Goal: Task Accomplishment & Management: Manage account settings

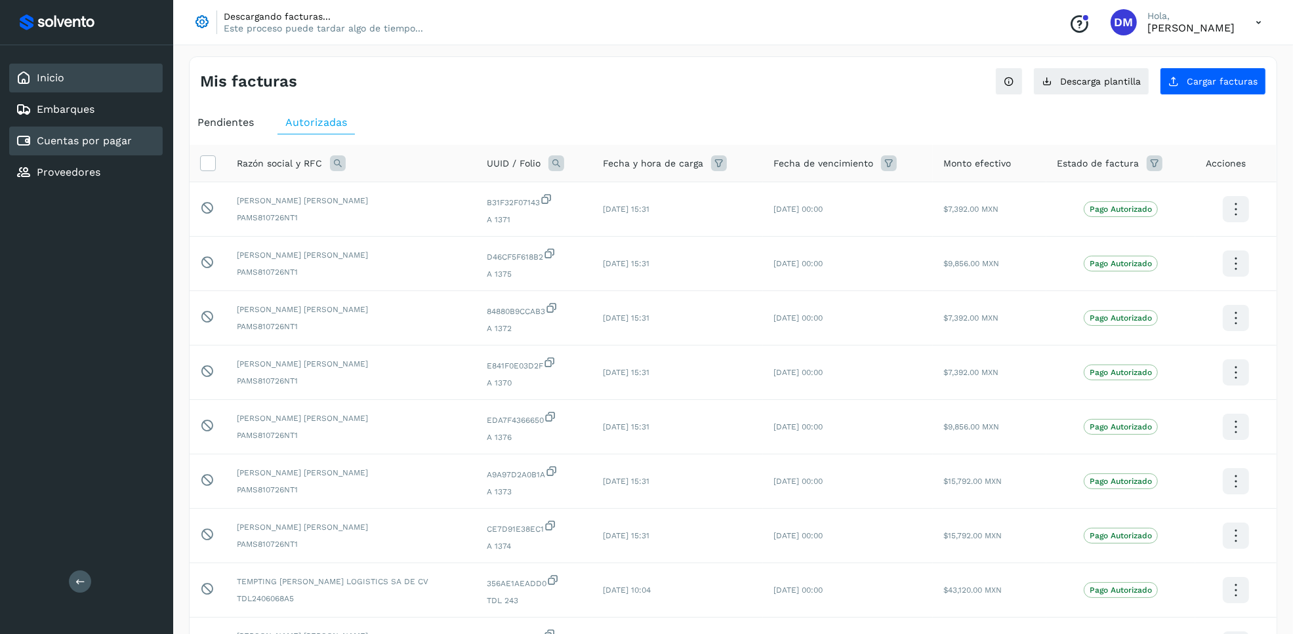
click at [47, 80] on link "Inicio" at bounding box center [51, 77] width 28 height 12
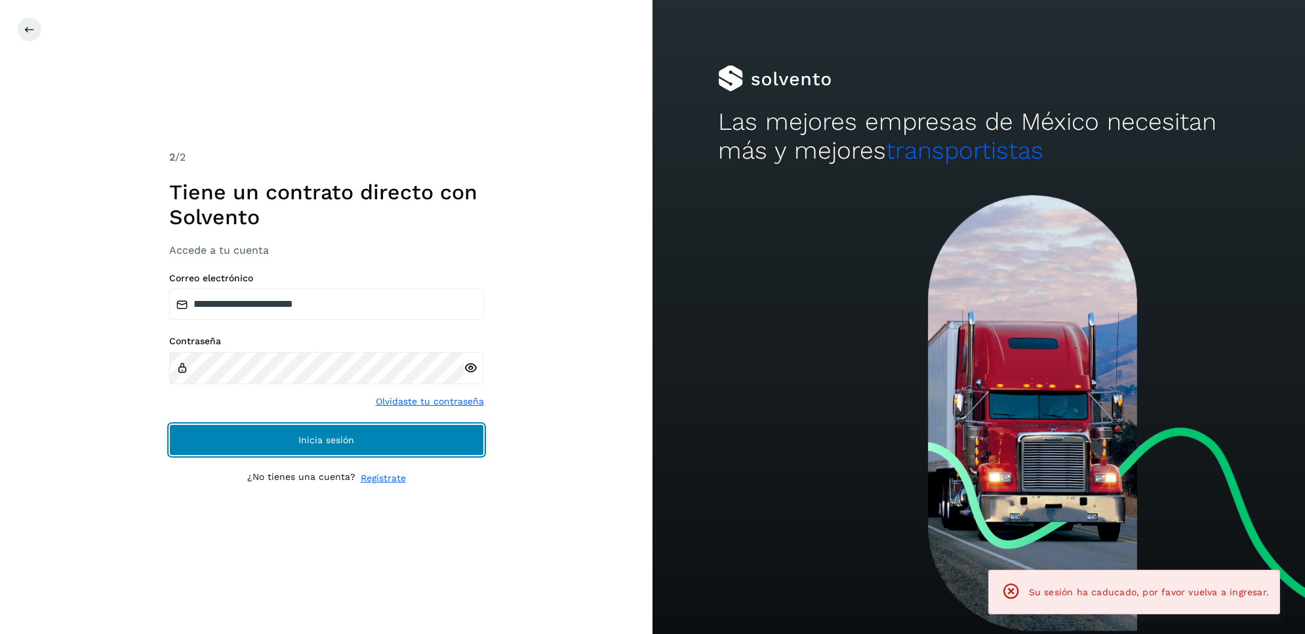
click at [279, 434] on button "Inicia sesión" at bounding box center [326, 439] width 315 height 31
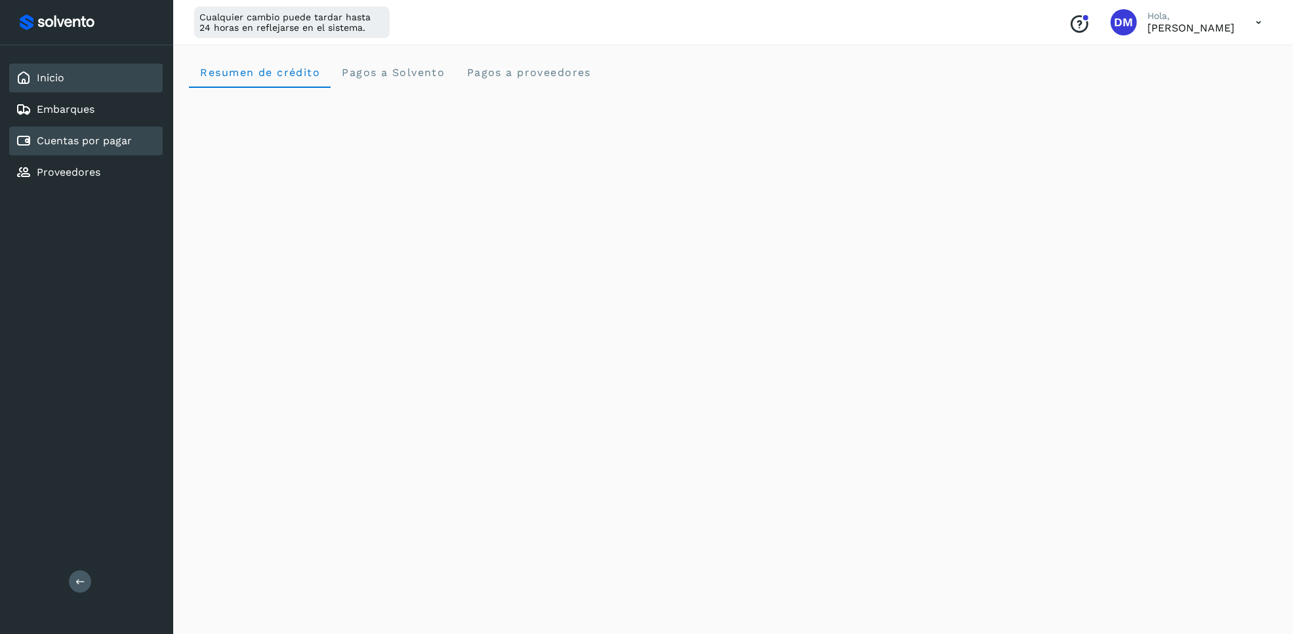
click at [75, 127] on div "Cuentas por pagar" at bounding box center [85, 141] width 153 height 29
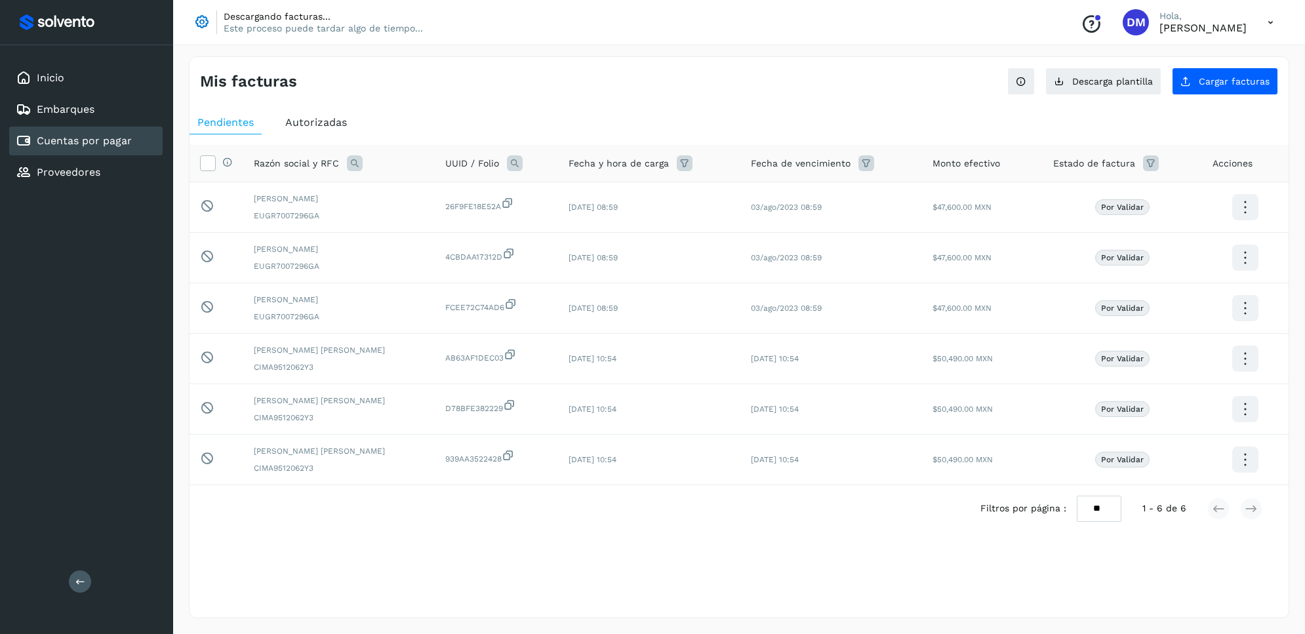
click at [200, 20] on icon at bounding box center [201, 22] width 16 height 16
click at [60, 83] on link "Inicio" at bounding box center [51, 77] width 28 height 12
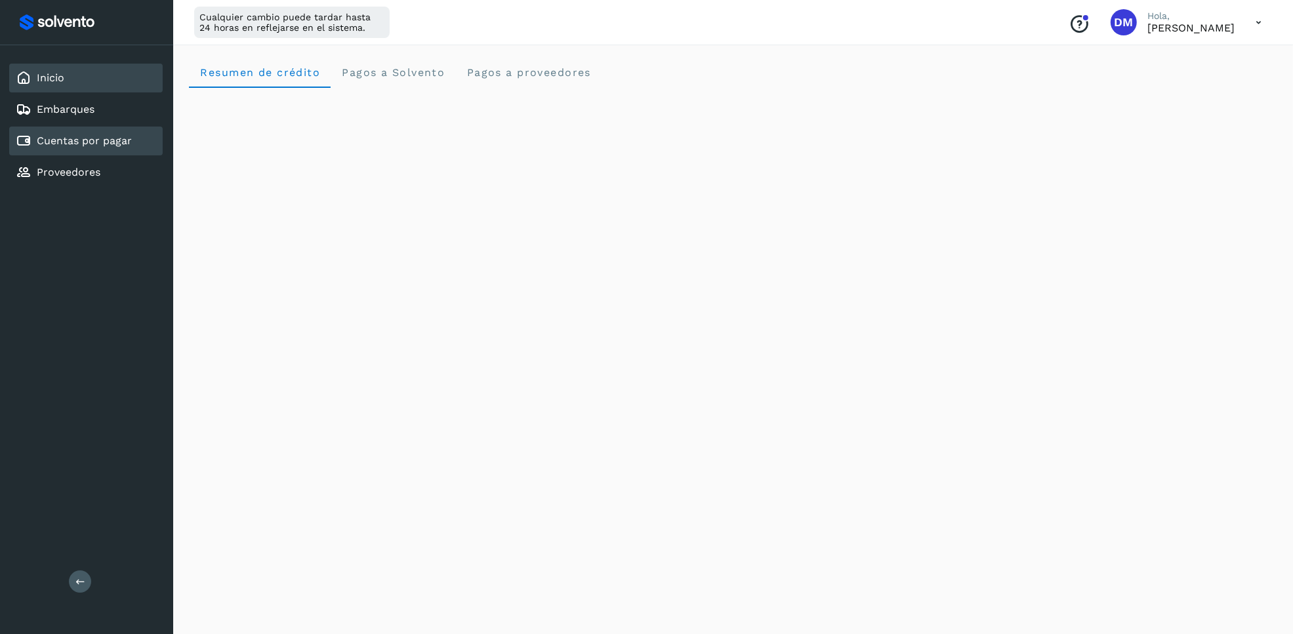
click at [77, 133] on div "Cuentas por pagar" at bounding box center [74, 141] width 116 height 16
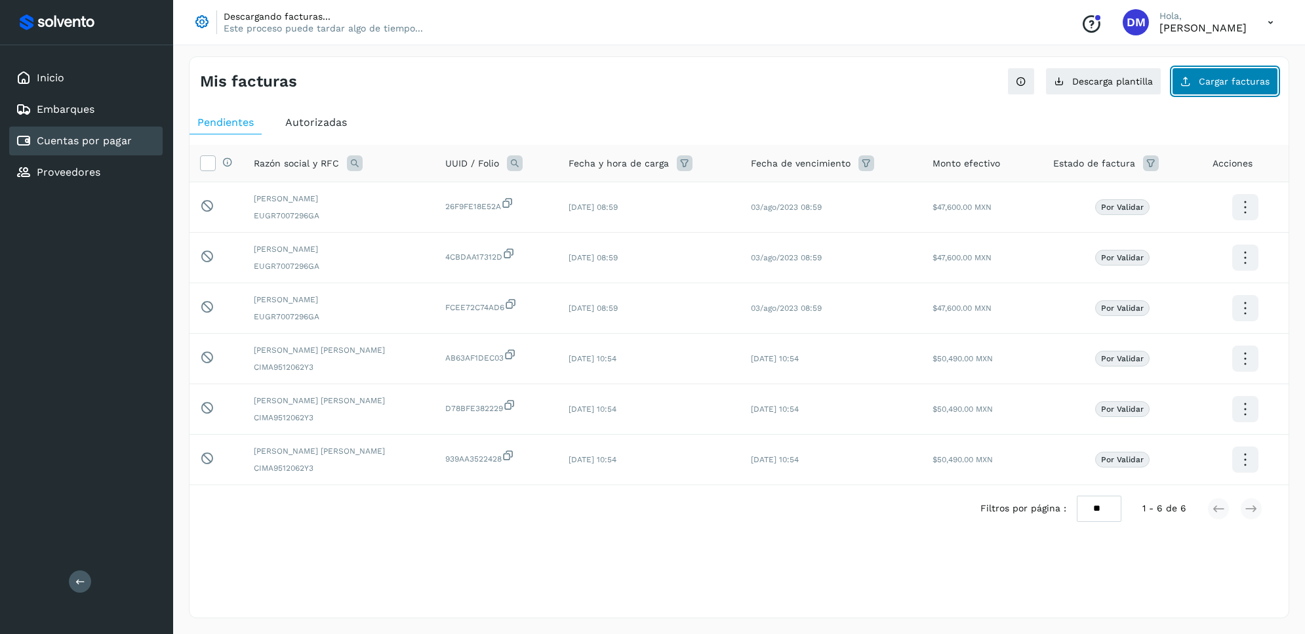
click at [1215, 77] on span "Cargar facturas" at bounding box center [1234, 81] width 71 height 9
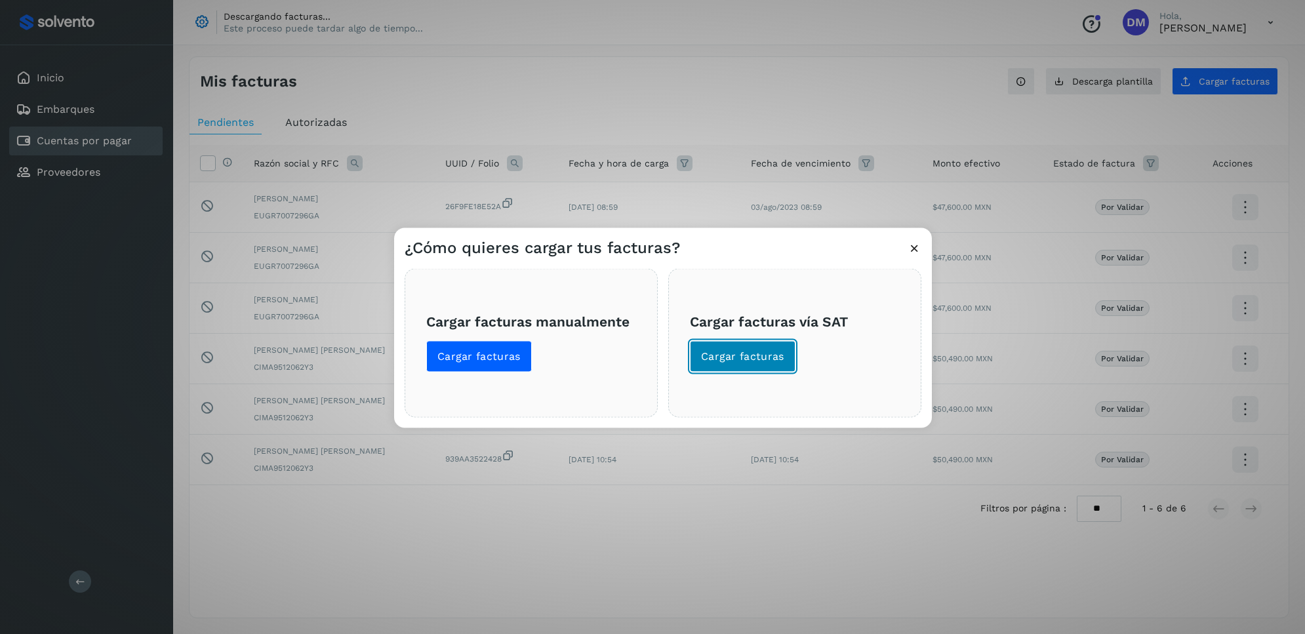
click at [764, 356] on span "Cargar facturas" at bounding box center [742, 356] width 83 height 14
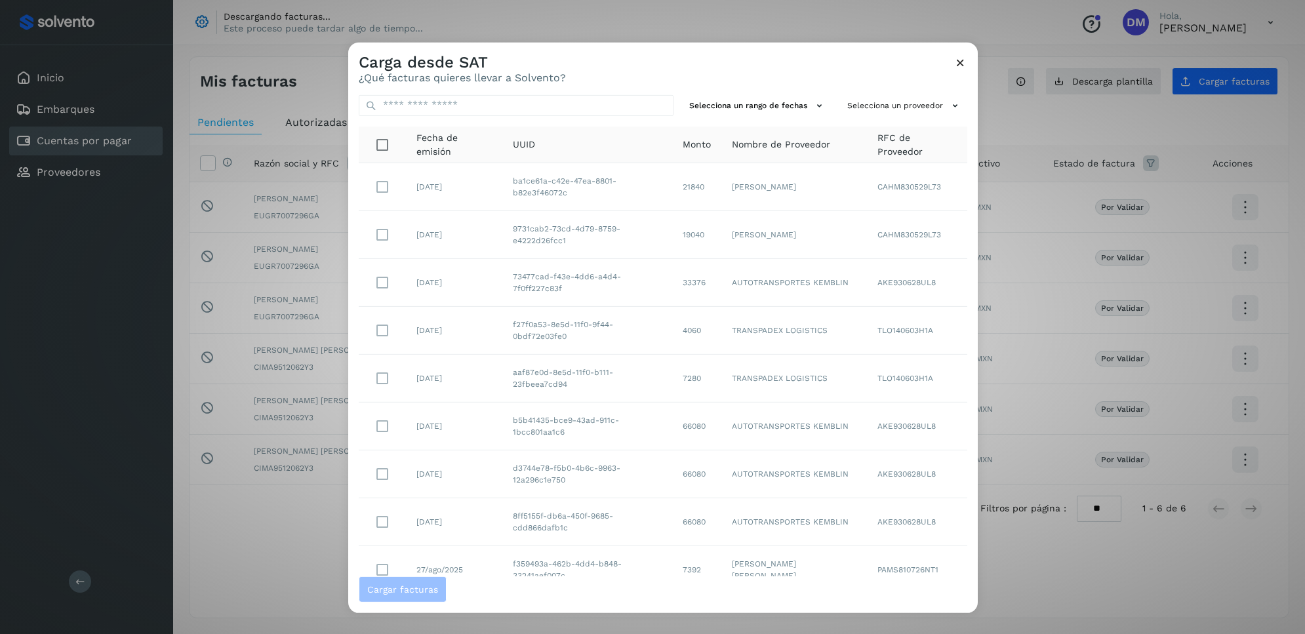
click at [706, 66] on div "Carga desde SAT ¿Qué facturas quieres llevar a Solvento?" at bounding box center [663, 63] width 630 height 42
click at [956, 64] on icon at bounding box center [961, 62] width 14 height 14
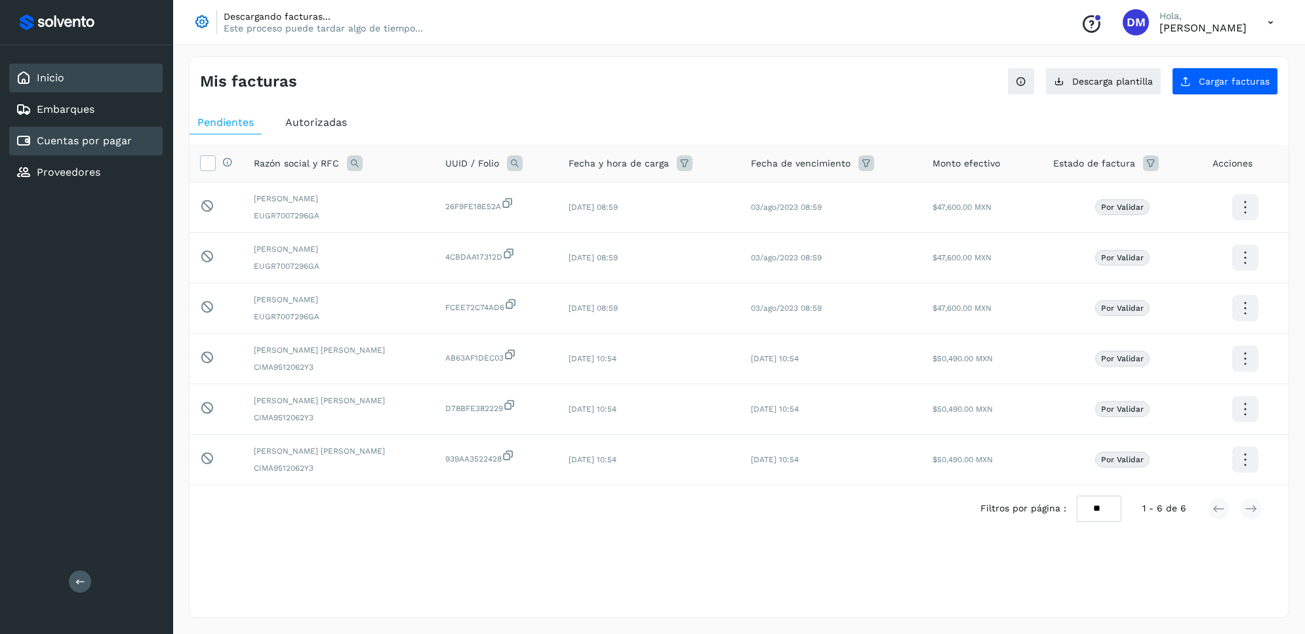
click at [102, 76] on div "Inicio" at bounding box center [85, 78] width 153 height 29
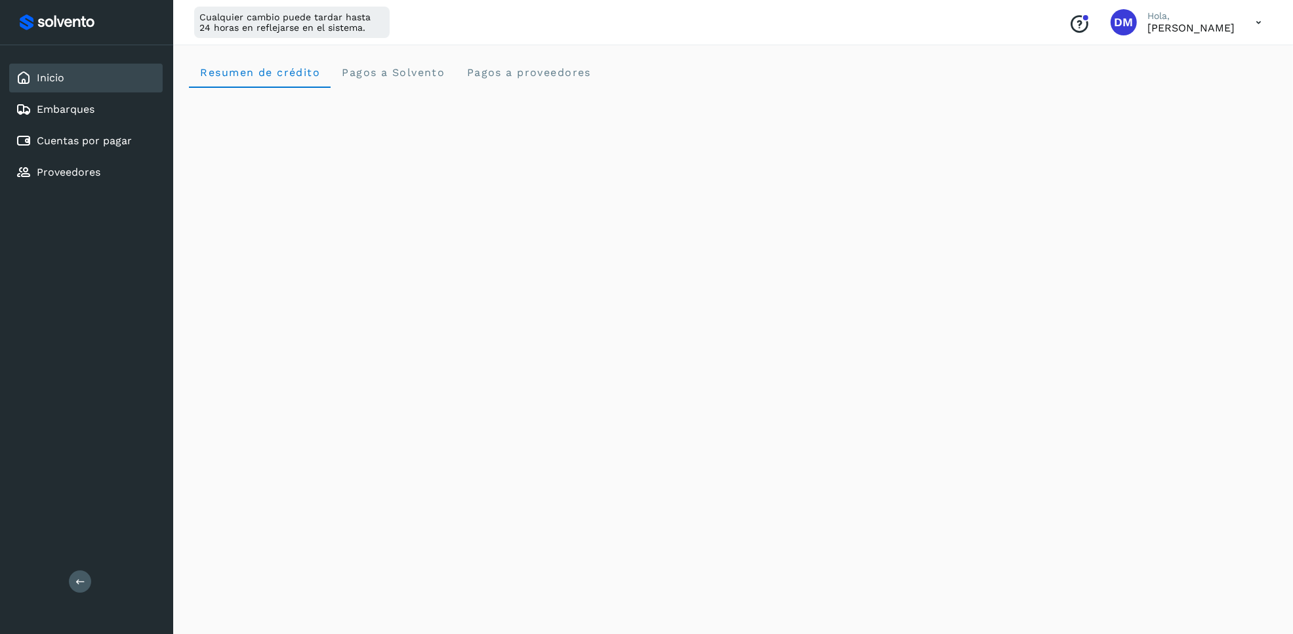
click at [1253, 31] on icon at bounding box center [1258, 22] width 27 height 27
click at [1186, 89] on div "Cerrar sesión" at bounding box center [1193, 84] width 156 height 25
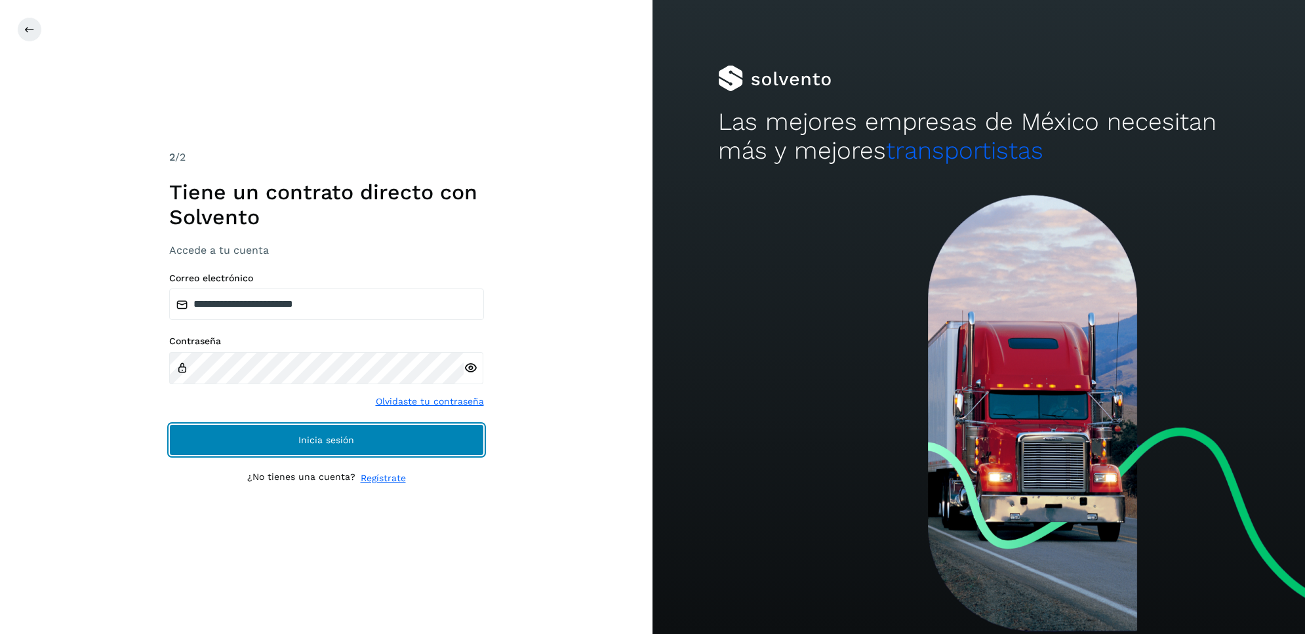
click at [251, 431] on button "Inicia sesión" at bounding box center [326, 439] width 315 height 31
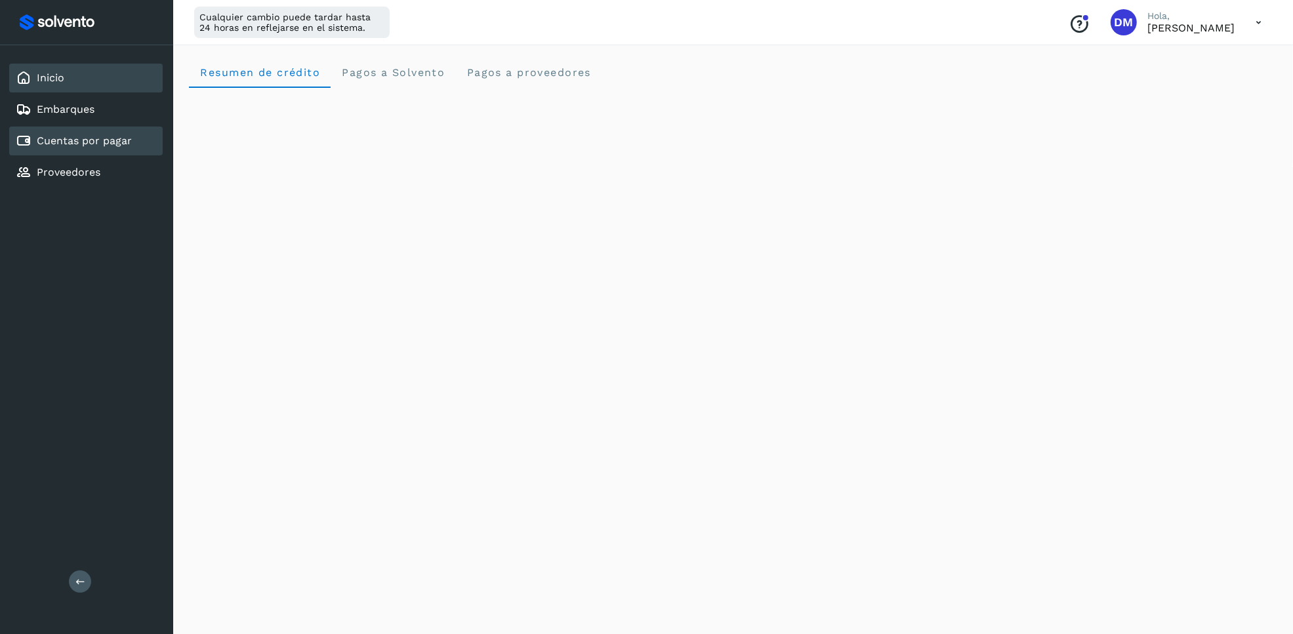
click at [62, 134] on link "Cuentas por pagar" at bounding box center [84, 140] width 95 height 12
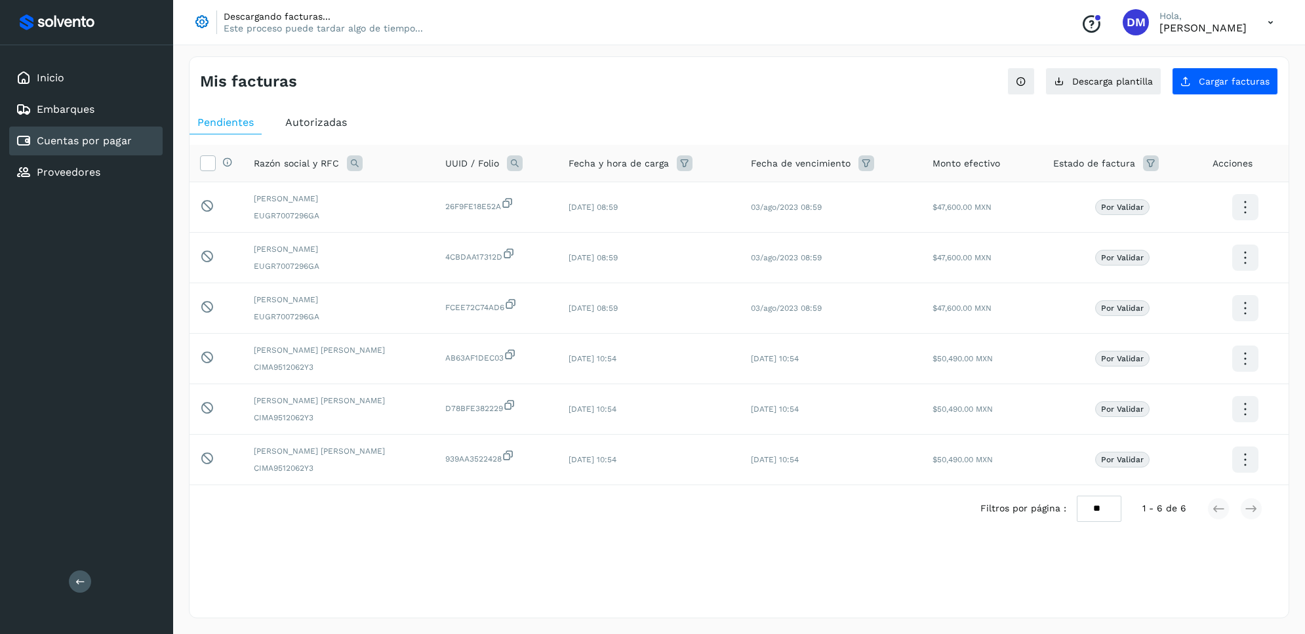
click at [273, 28] on p "Este proceso puede tardar algo de tiempo..." at bounding box center [323, 28] width 199 height 12
click at [199, 24] on icon at bounding box center [201, 22] width 16 height 16
click at [326, 131] on div "Autorizadas" at bounding box center [315, 123] width 77 height 24
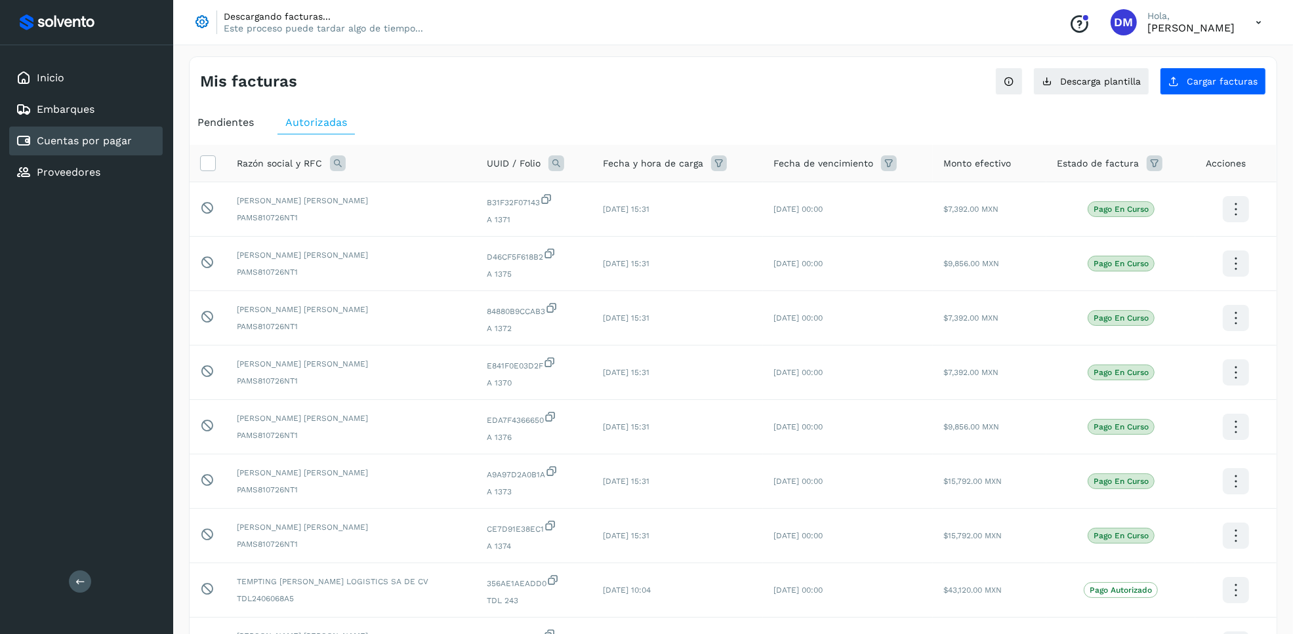
click at [716, 39] on div "Descargando facturas... Este proceso puede tardar algo de tiempo... Conoce nues…" at bounding box center [733, 22] width 1120 height 45
click at [523, 90] on div "Mis facturas" at bounding box center [466, 81] width 533 height 19
click at [86, 67] on div "Inicio" at bounding box center [85, 78] width 153 height 29
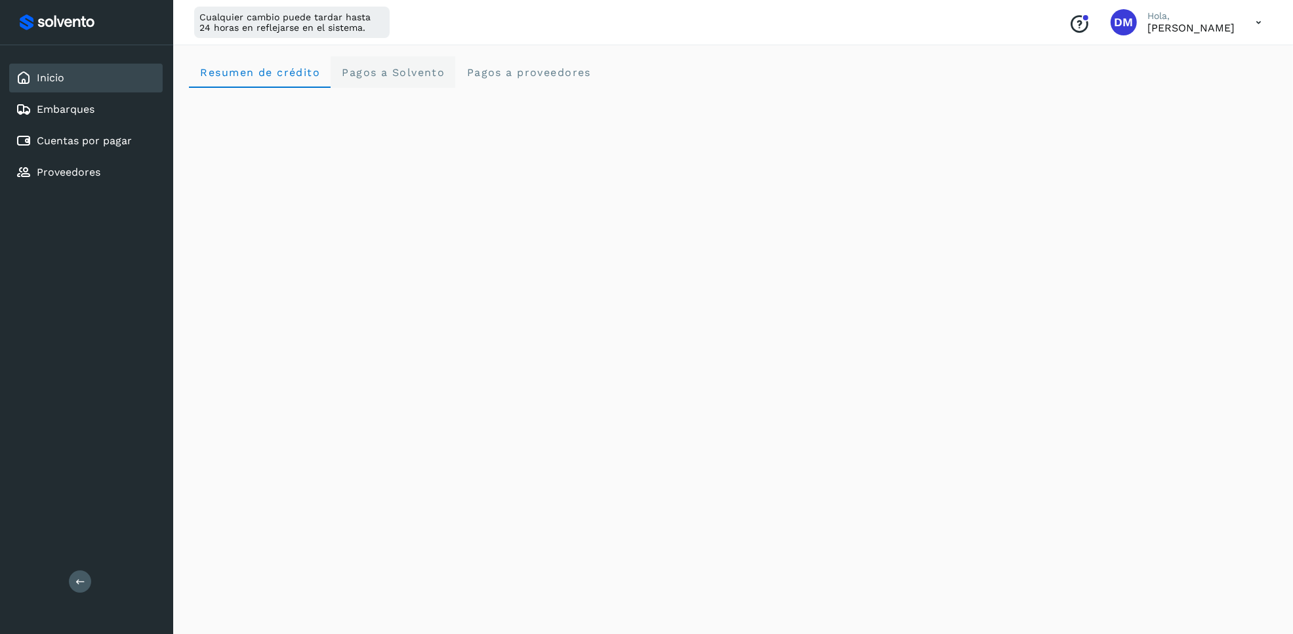
click at [379, 71] on span "Pagos a Solvento" at bounding box center [393, 72] width 104 height 12
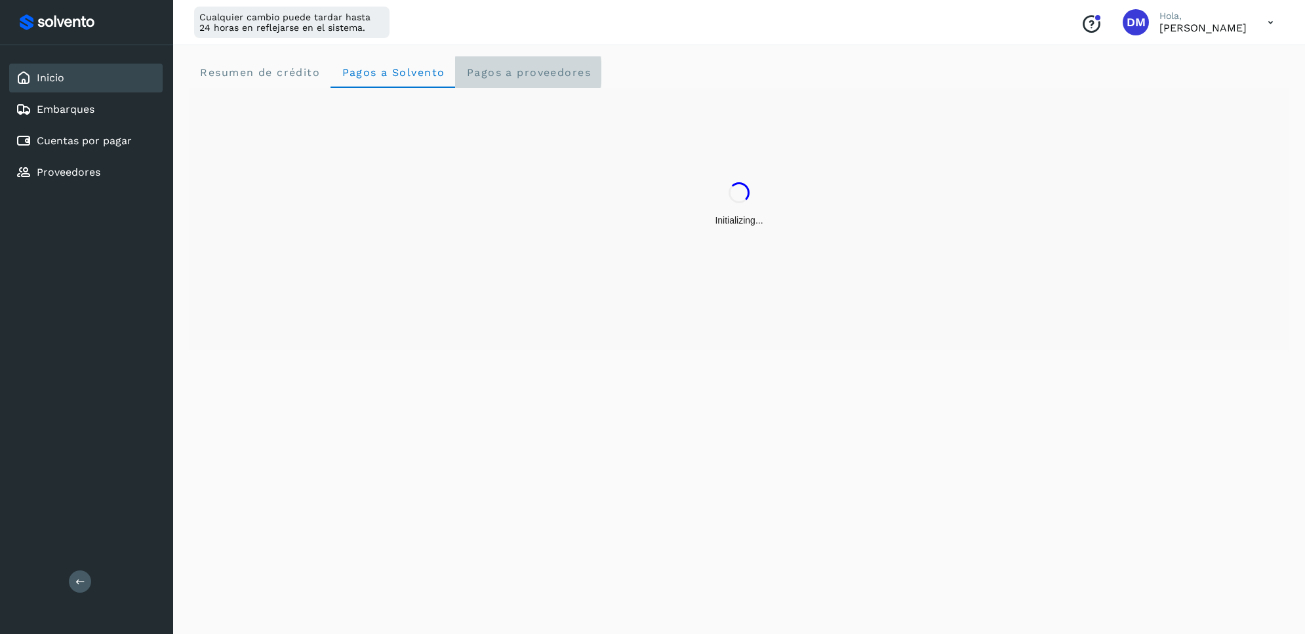
click at [490, 75] on span "Pagos a proveedores" at bounding box center [528, 72] width 125 height 12
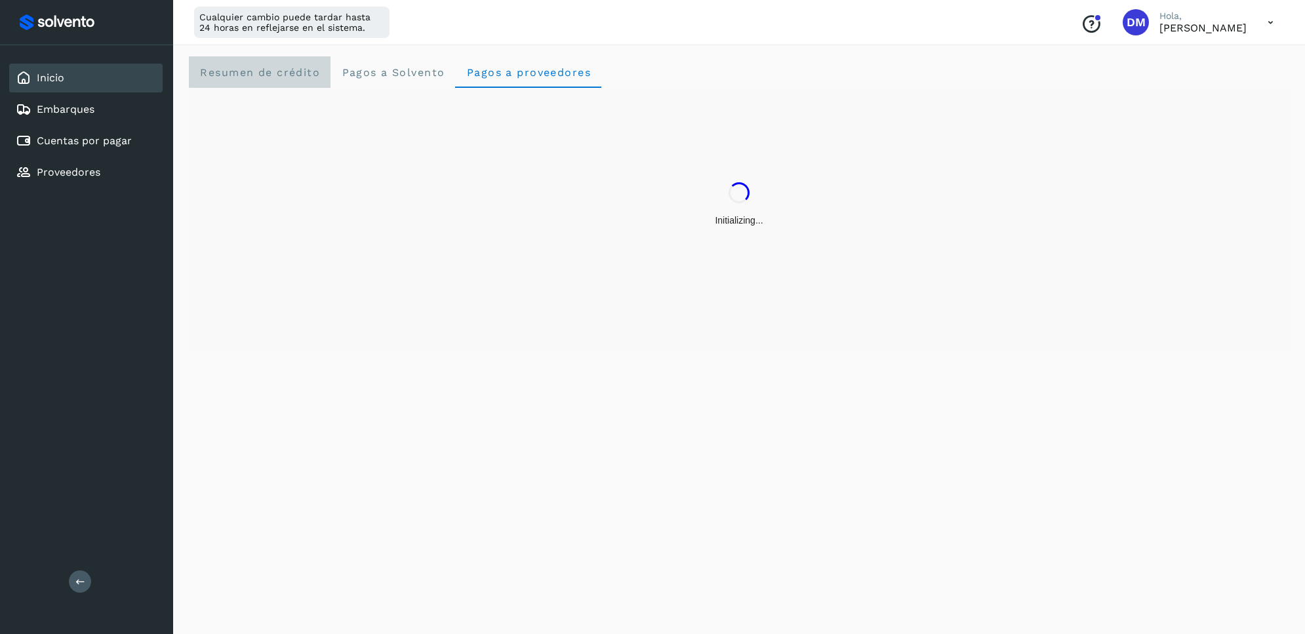
click at [287, 66] on span "Resumen de crédito" at bounding box center [259, 72] width 121 height 12
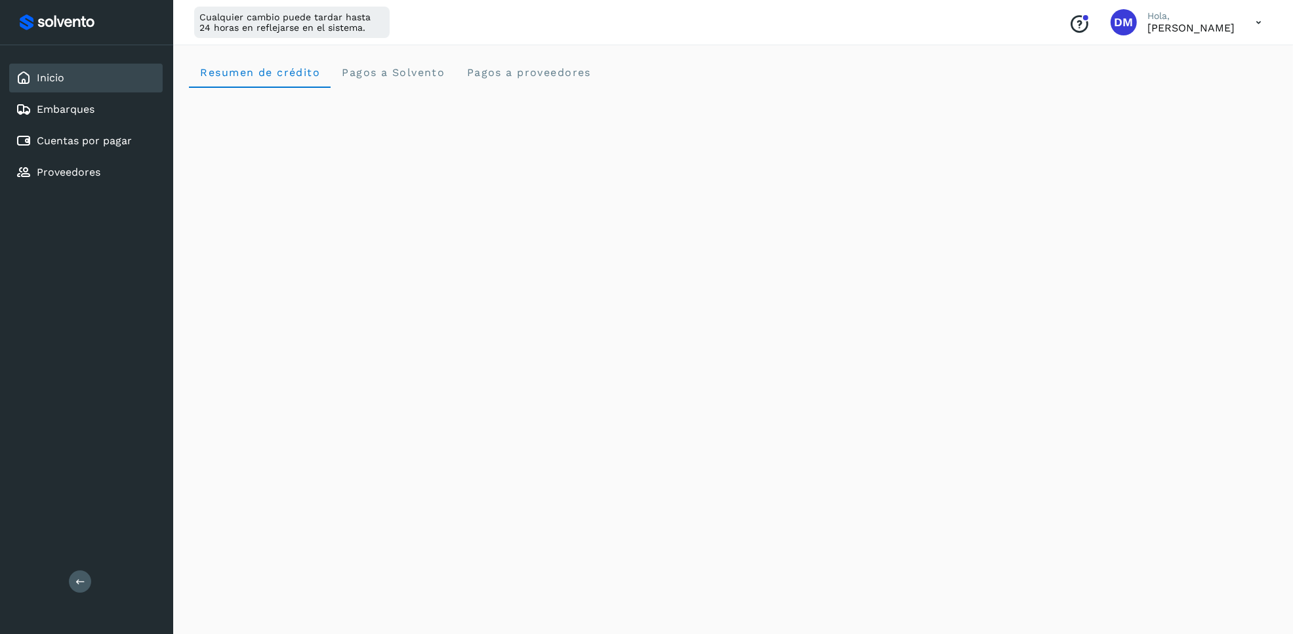
click at [107, 70] on div "Inicio" at bounding box center [85, 78] width 153 height 29
click at [96, 115] on div "Embarques" at bounding box center [85, 109] width 153 height 29
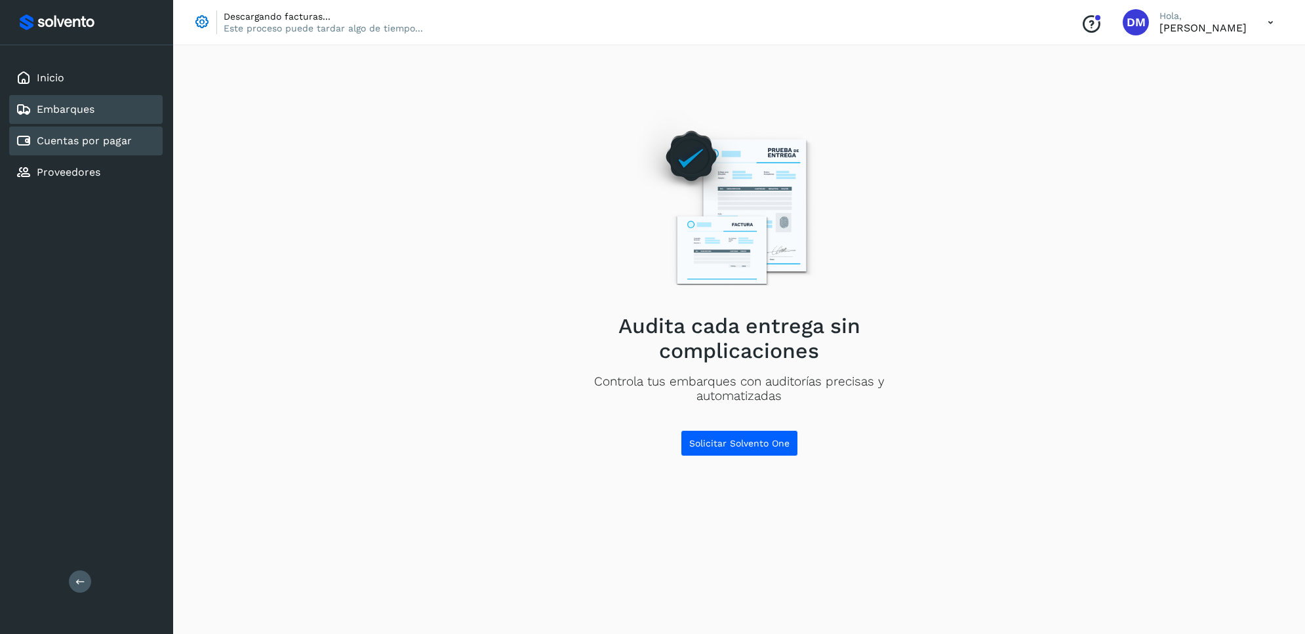
click at [86, 151] on div "Cuentas por pagar" at bounding box center [85, 141] width 153 height 29
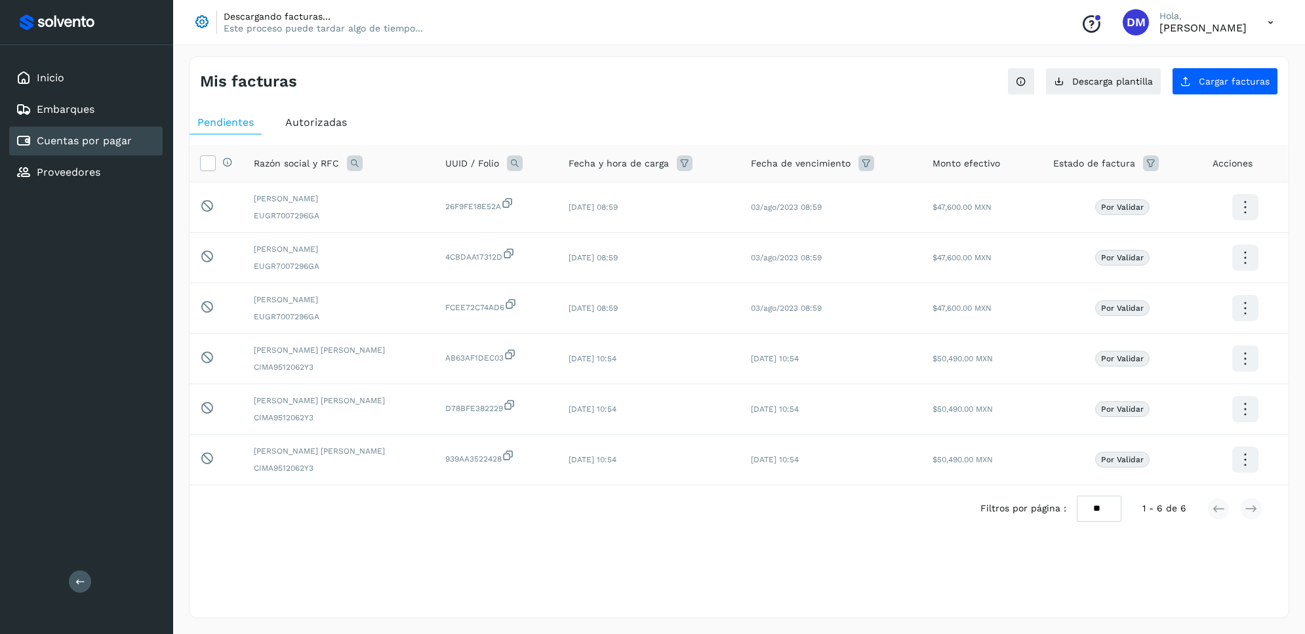
click at [202, 18] on icon at bounding box center [201, 22] width 17 height 17
click at [304, 30] on p "Este proceso puede tardar algo de tiempo..." at bounding box center [323, 28] width 199 height 12
click at [71, 176] on div "Proveedores" at bounding box center [58, 173] width 85 height 16
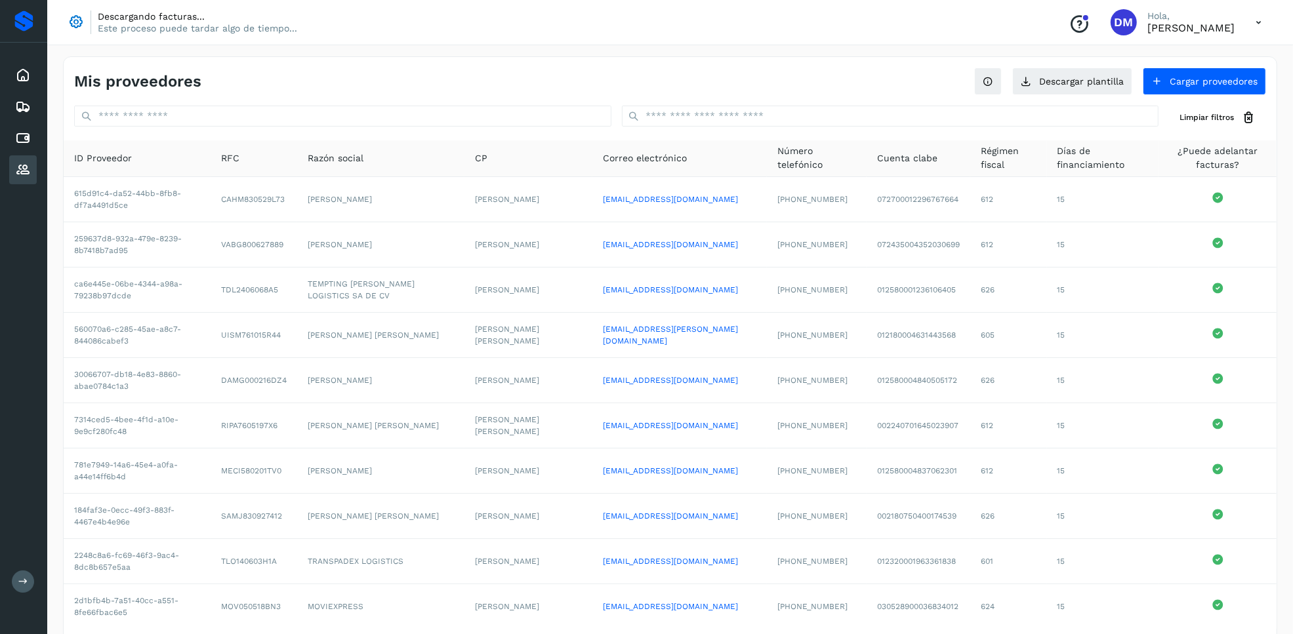
click at [21, 572] on button at bounding box center [23, 582] width 22 height 22
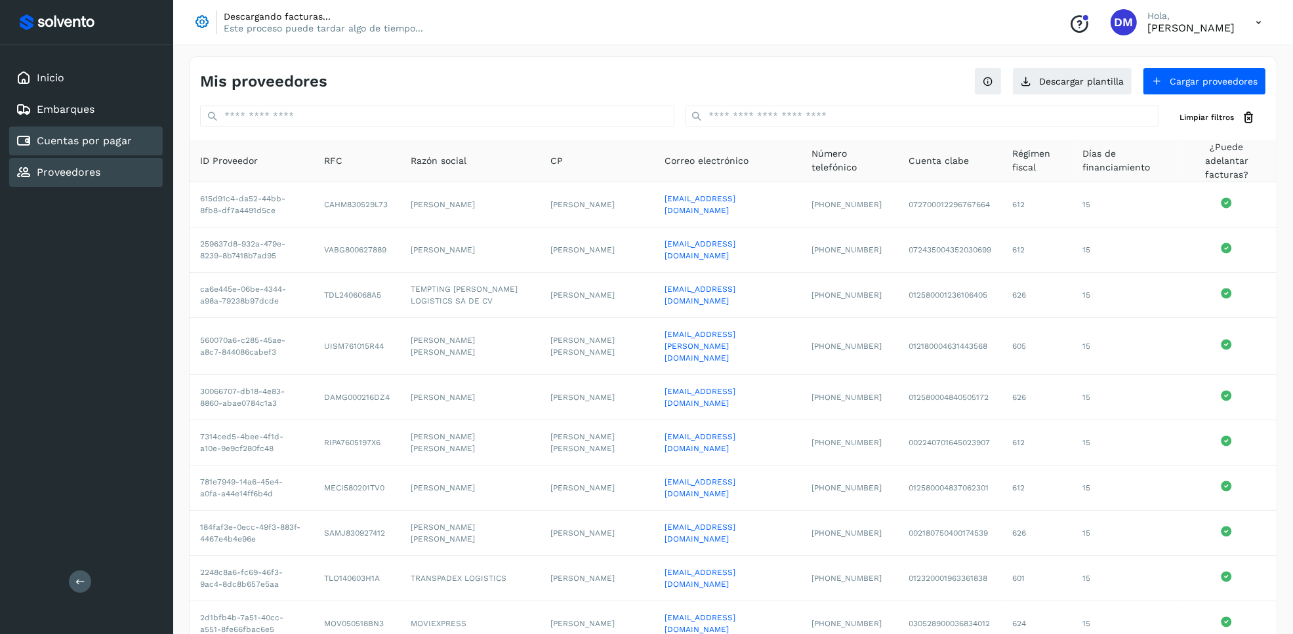
click at [72, 134] on link "Cuentas por pagar" at bounding box center [84, 140] width 95 height 12
click at [52, 106] on link "Embarques" at bounding box center [66, 109] width 58 height 12
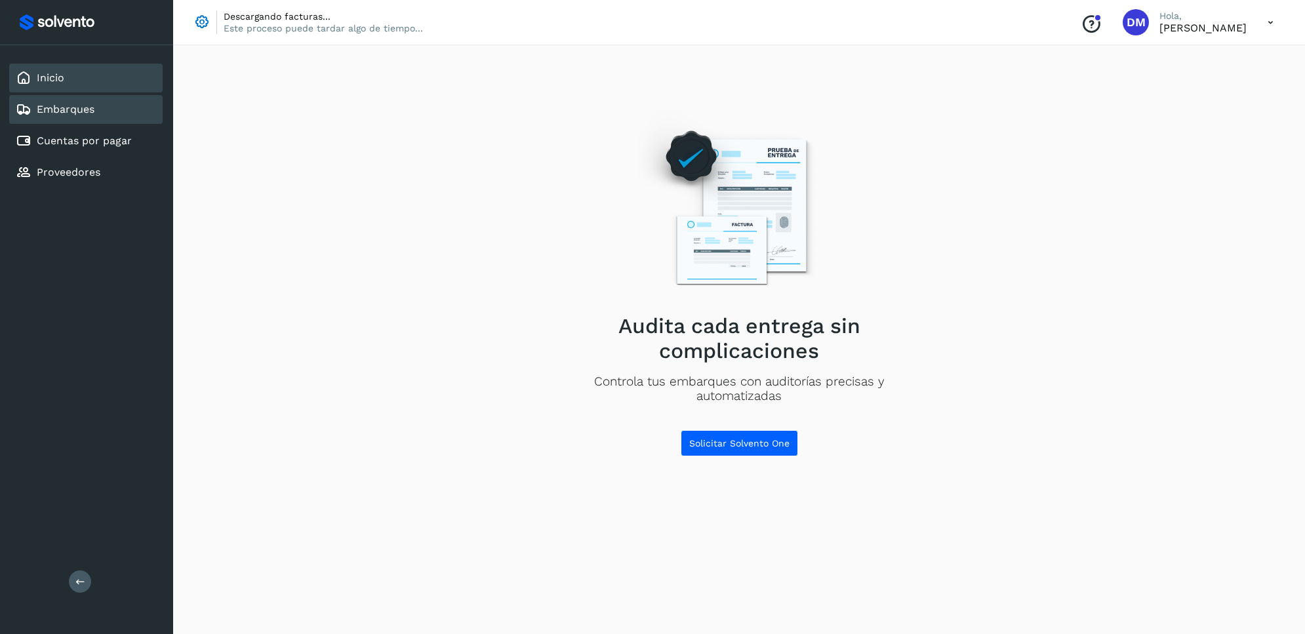
click at [52, 80] on link "Inicio" at bounding box center [51, 77] width 28 height 12
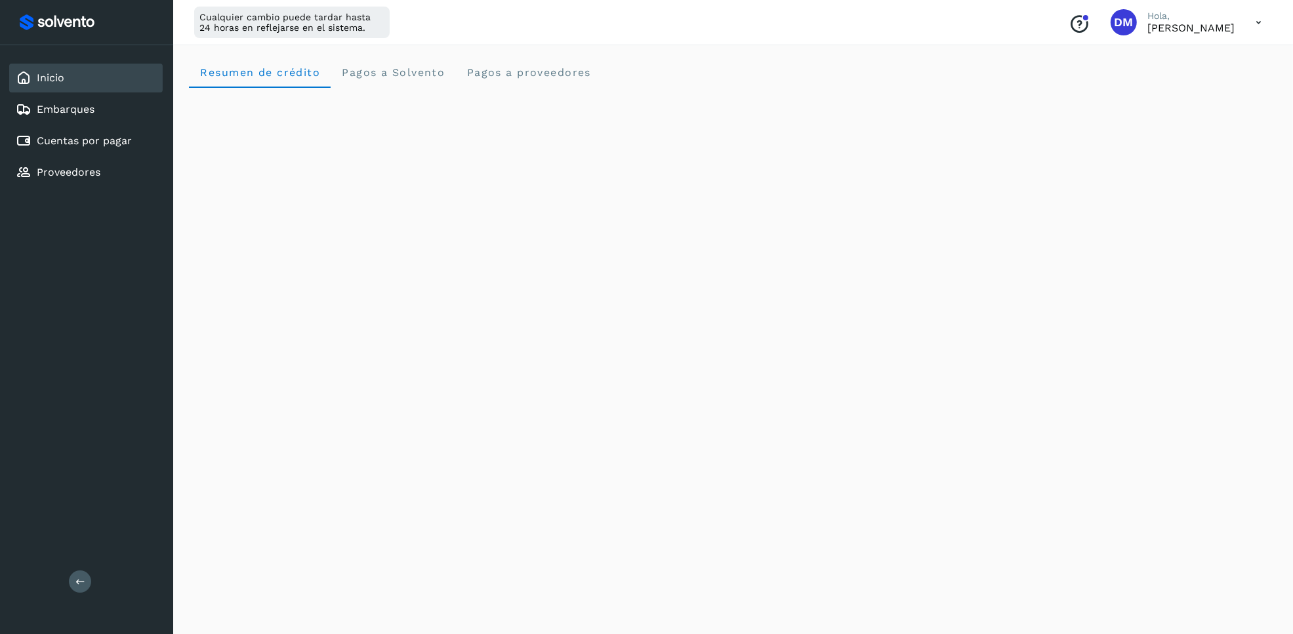
click at [1172, 22] on p "[PERSON_NAME]" at bounding box center [1190, 28] width 87 height 12
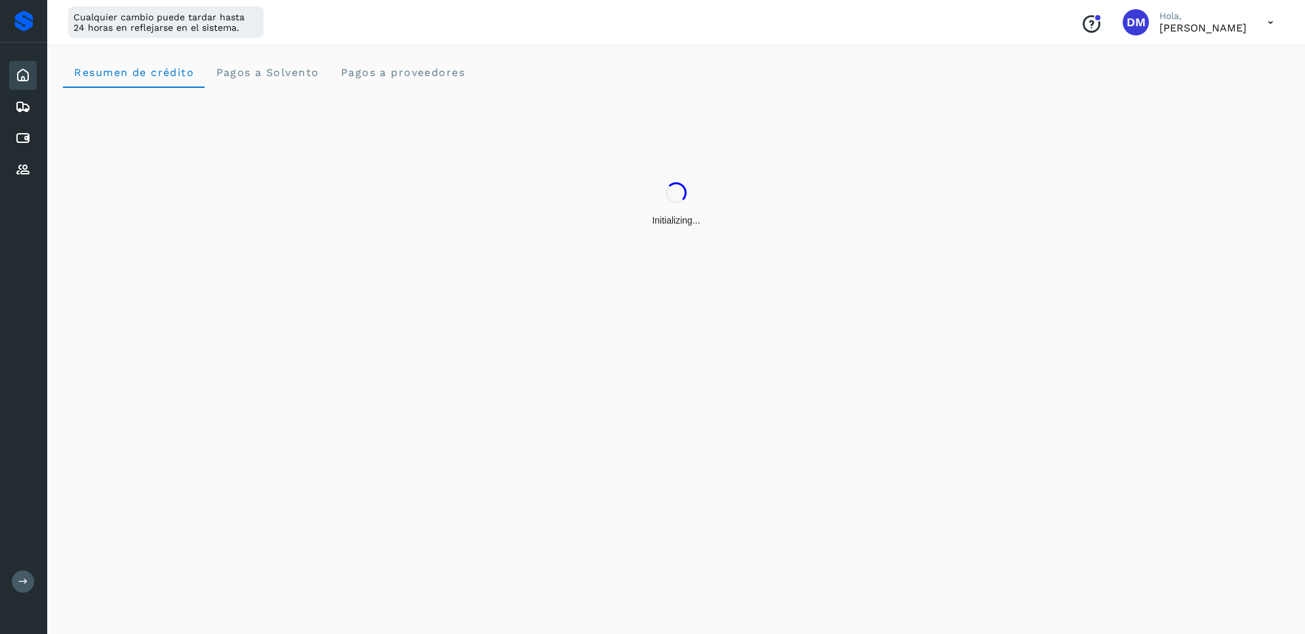
click at [10, 584] on div "Inicio Embarques Cuentas por pagar Proveedores Salir" at bounding box center [23, 317] width 47 height 634
click at [25, 581] on icon at bounding box center [23, 582] width 10 height 10
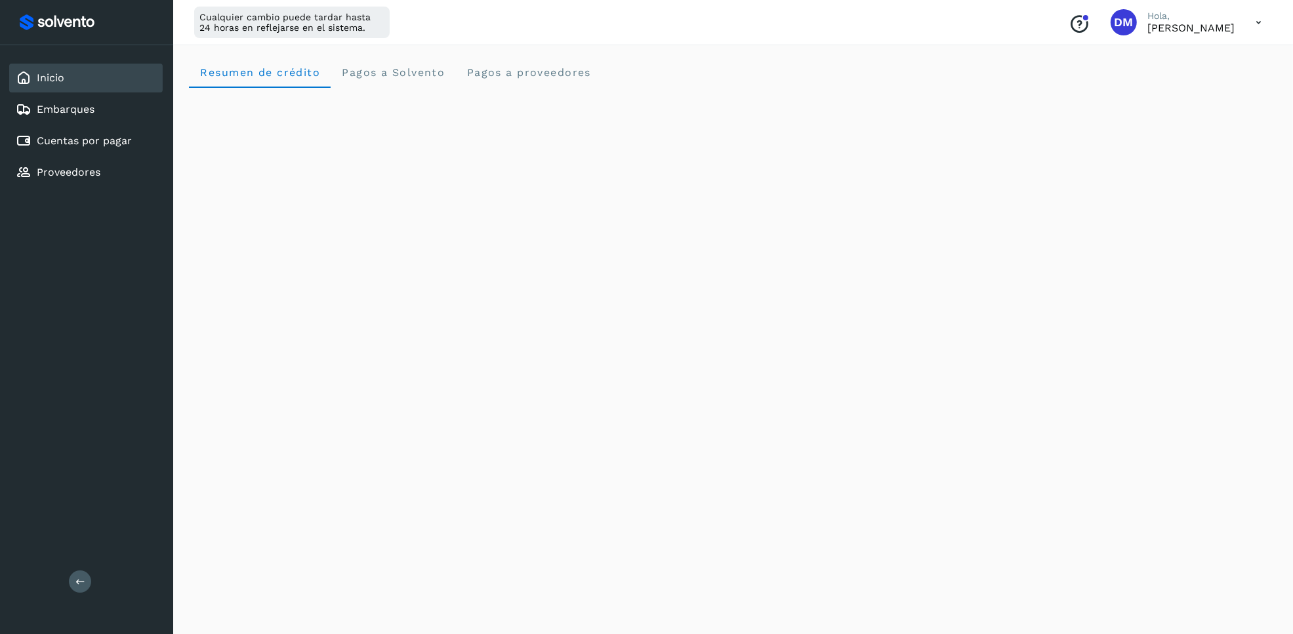
click at [291, 27] on div "Cualquier cambio puede tardar hasta 24 horas en reflejarse en el sistema." at bounding box center [291, 22] width 195 height 31
click at [110, 140] on link "Cuentas por pagar" at bounding box center [84, 140] width 95 height 12
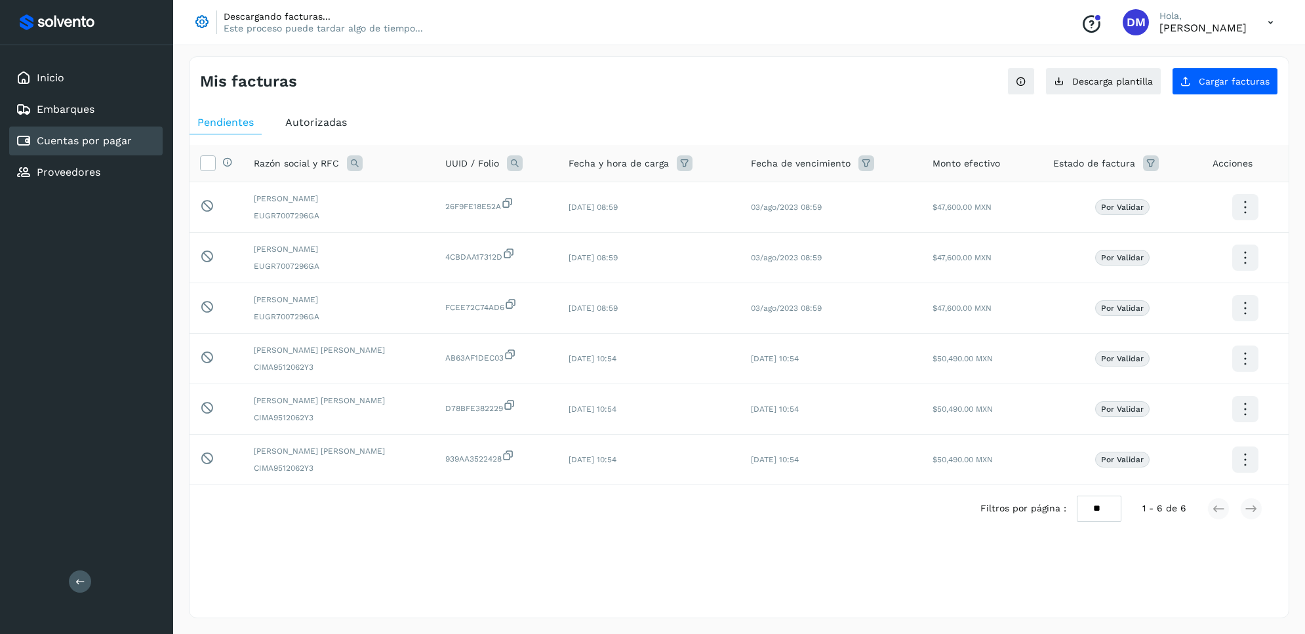
click at [230, 28] on p "Este proceso puede tardar algo de tiempo..." at bounding box center [323, 28] width 199 height 12
click at [1200, 77] on span "Cargar facturas" at bounding box center [1234, 81] width 71 height 9
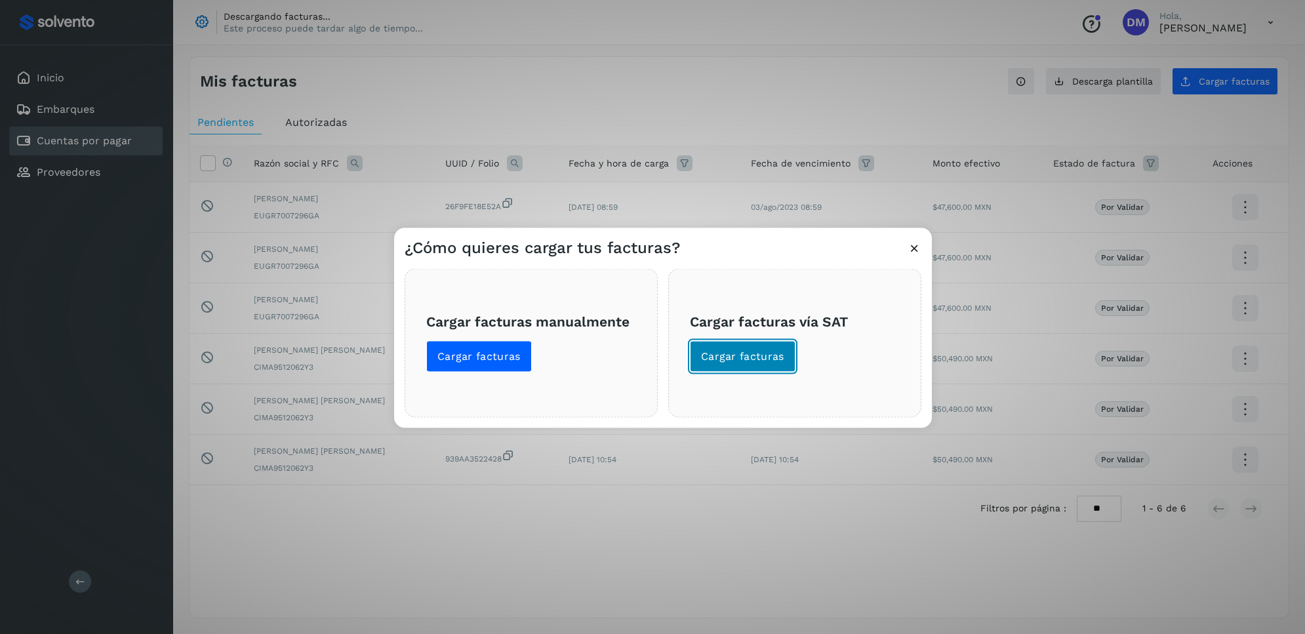
click at [730, 359] on span "Cargar facturas" at bounding box center [742, 356] width 83 height 14
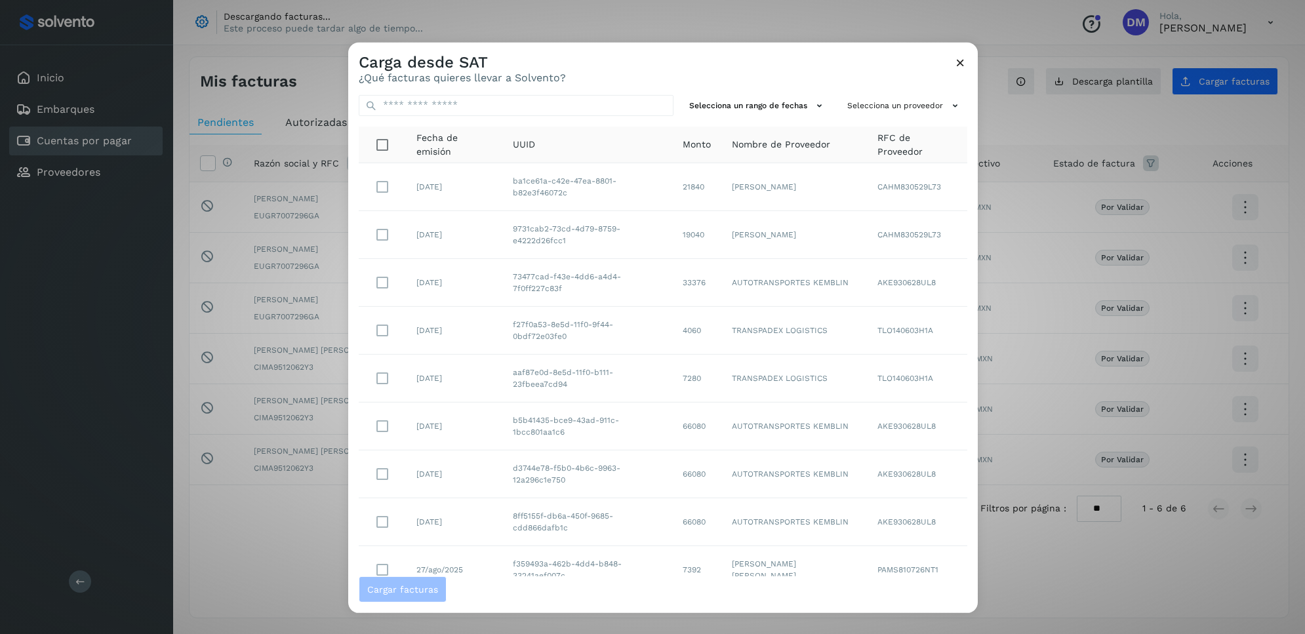
click at [954, 60] on icon at bounding box center [961, 62] width 14 height 14
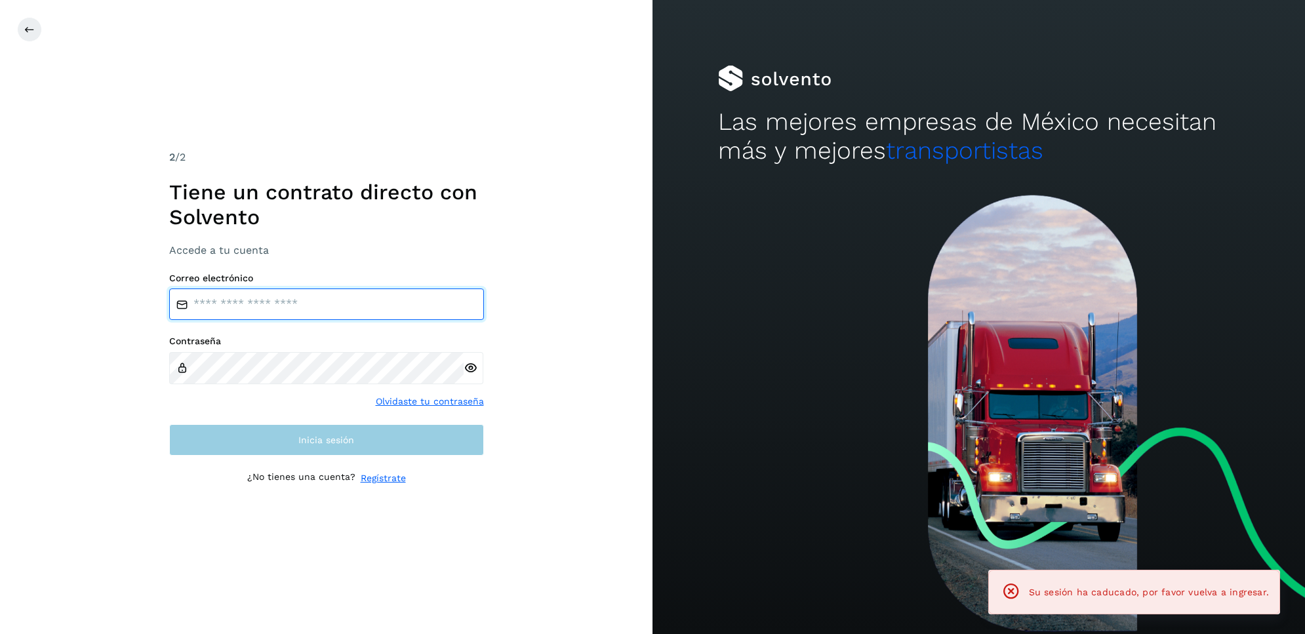
type input "**********"
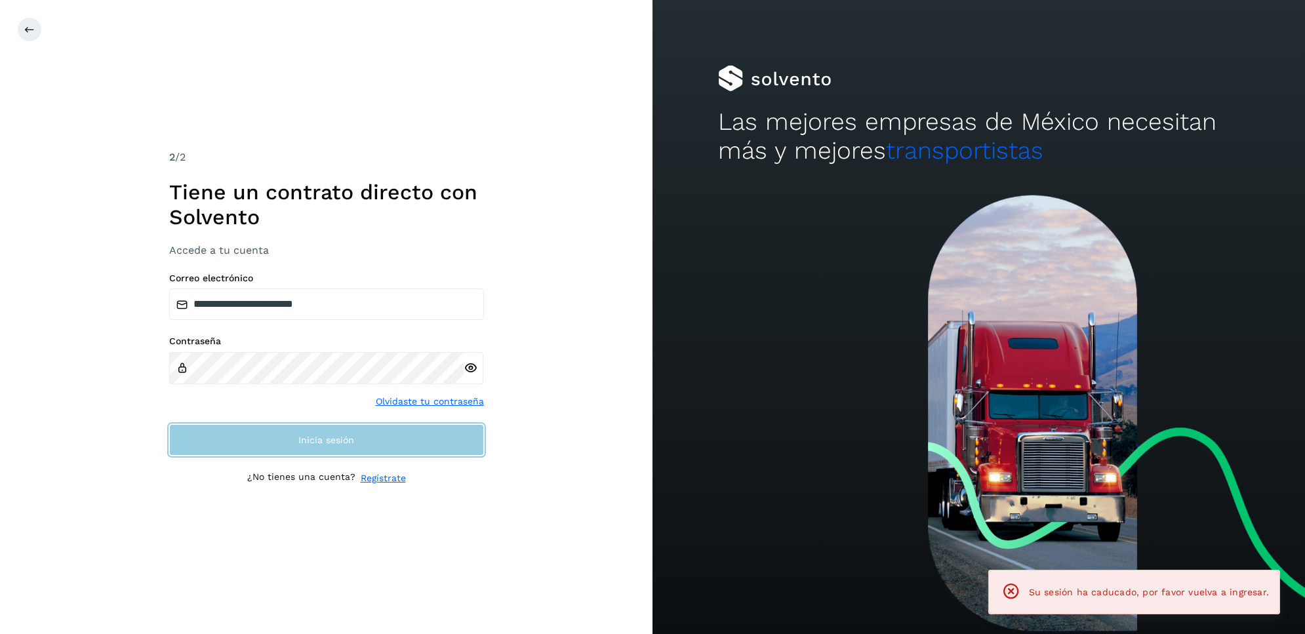
click at [314, 450] on button "Inicia sesión" at bounding box center [326, 439] width 315 height 31
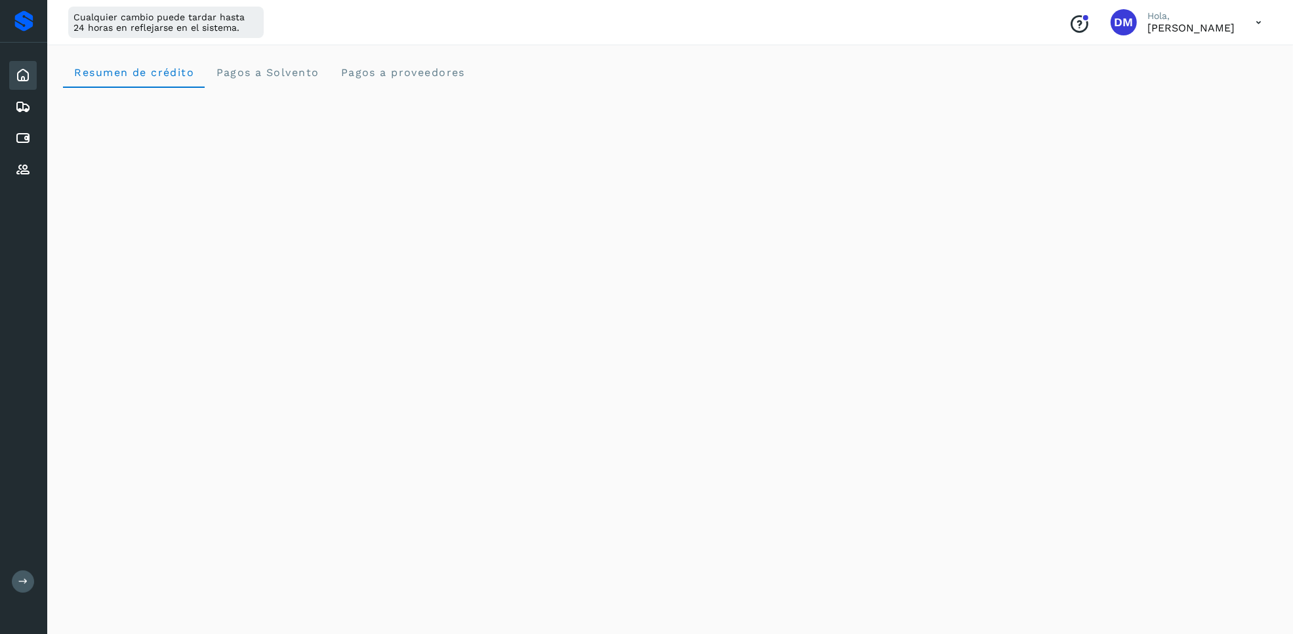
click at [26, 577] on icon at bounding box center [23, 582] width 10 height 10
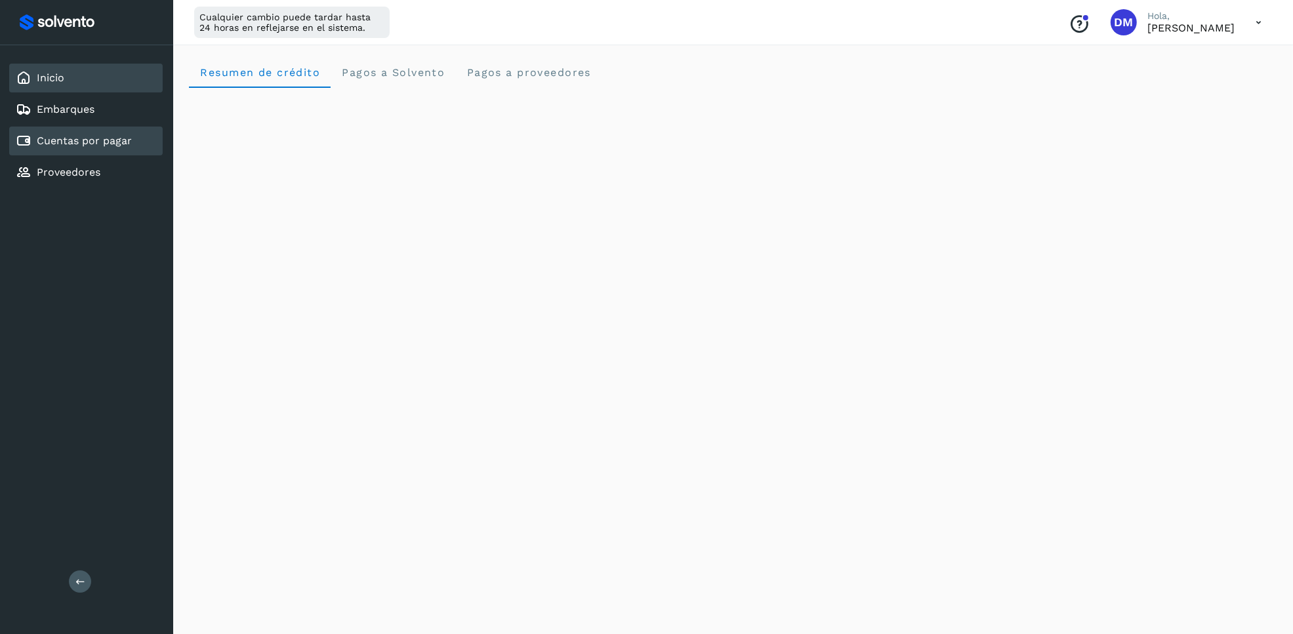
click at [94, 146] on div "Cuentas por pagar" at bounding box center [85, 141] width 153 height 29
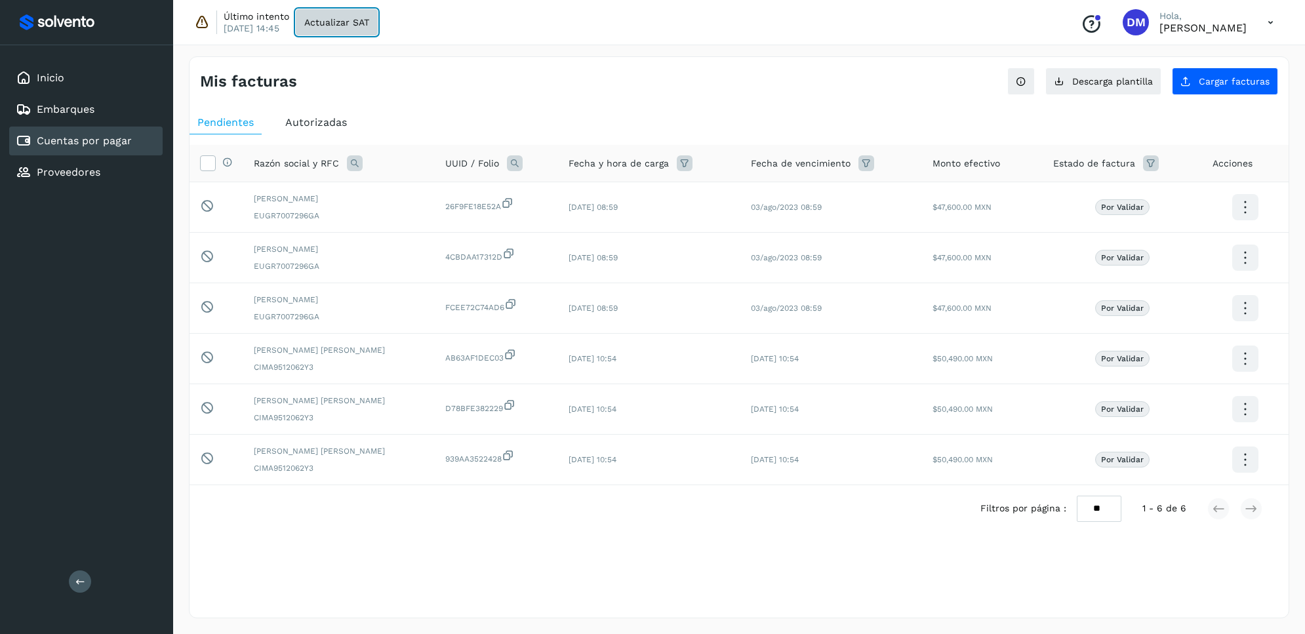
click at [341, 18] on span "Actualizar SAT" at bounding box center [336, 22] width 65 height 9
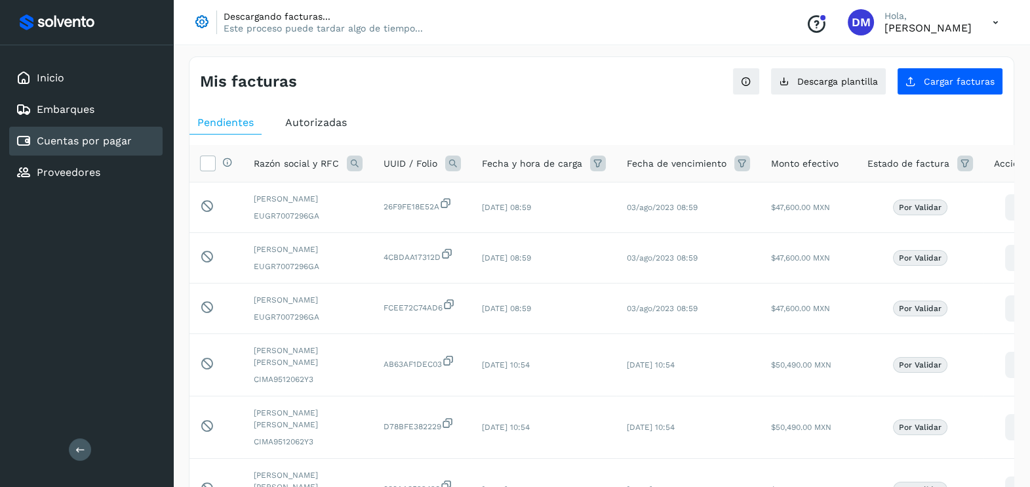
click at [533, 119] on ul "Pendientes Autorizadas" at bounding box center [602, 123] width 824 height 24
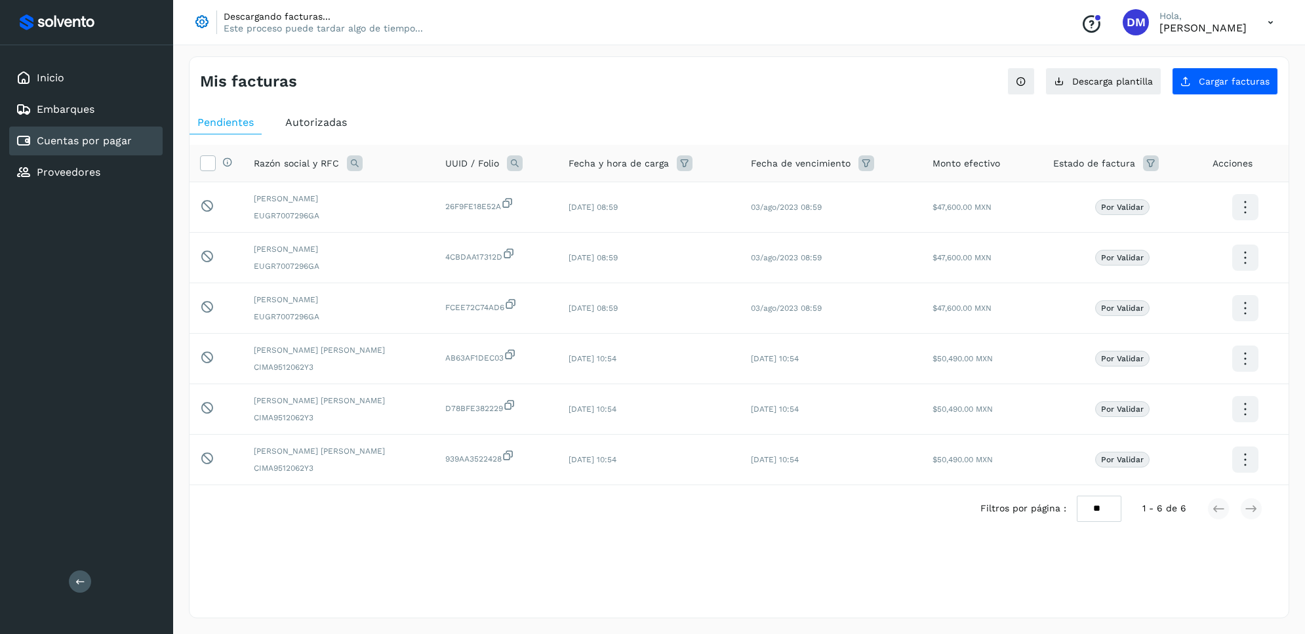
click at [539, 85] on div "Mis facturas" at bounding box center [469, 81] width 539 height 19
click at [71, 71] on div "Inicio" at bounding box center [85, 78] width 153 height 29
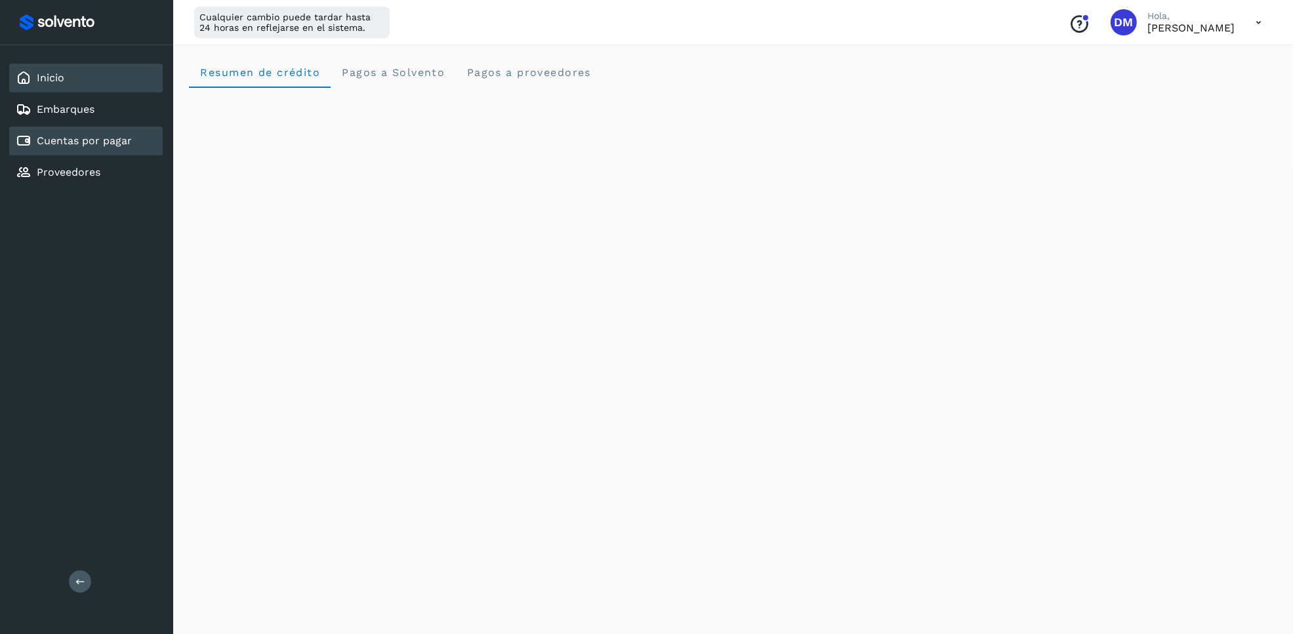
click at [82, 136] on link "Cuentas por pagar" at bounding box center [84, 140] width 95 height 12
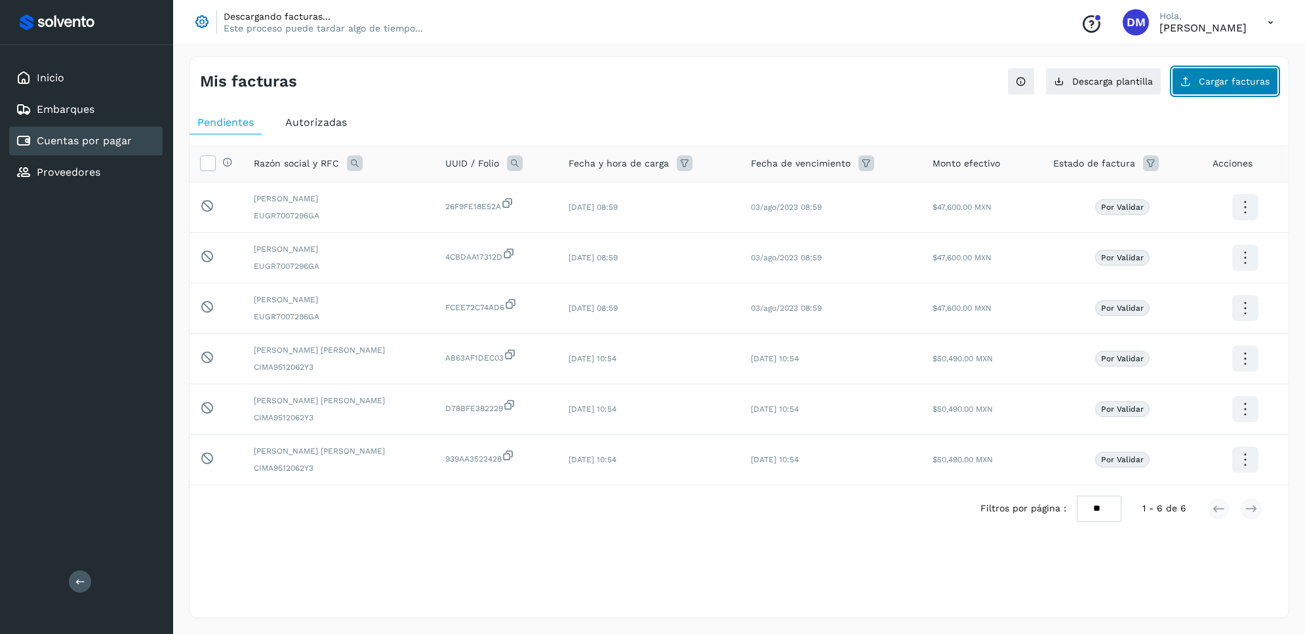
click at [1207, 84] on span "Cargar facturas" at bounding box center [1234, 81] width 71 height 9
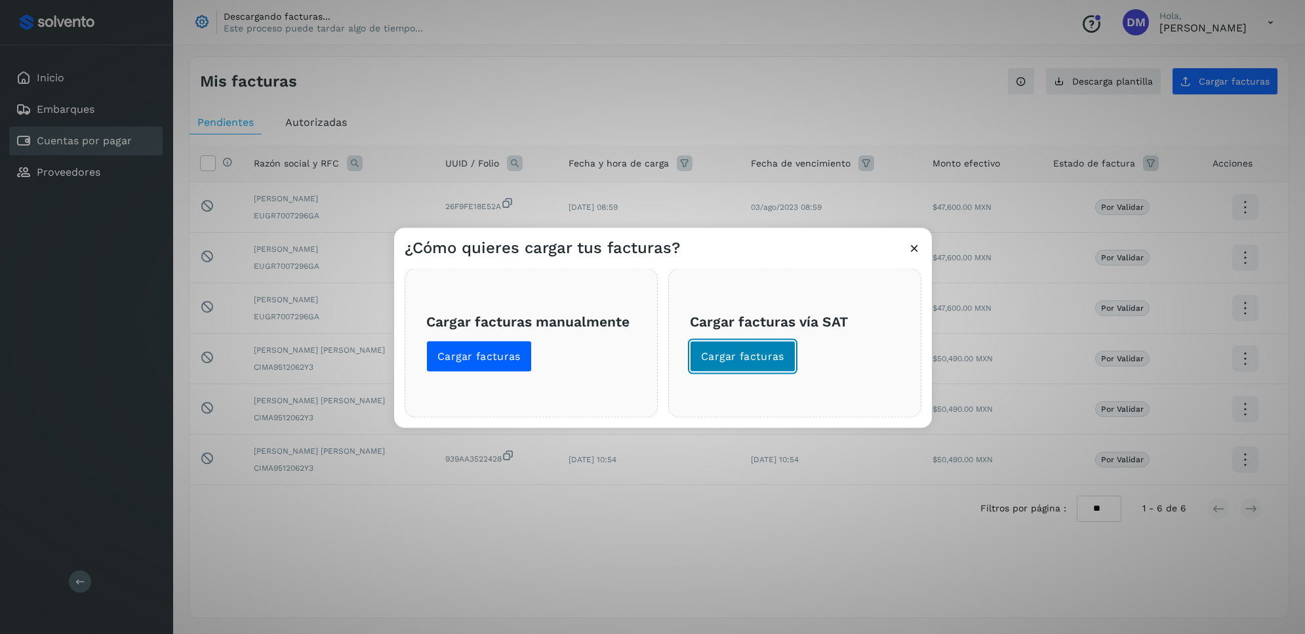
click at [744, 365] on button "Cargar facturas" at bounding box center [743, 355] width 106 height 31
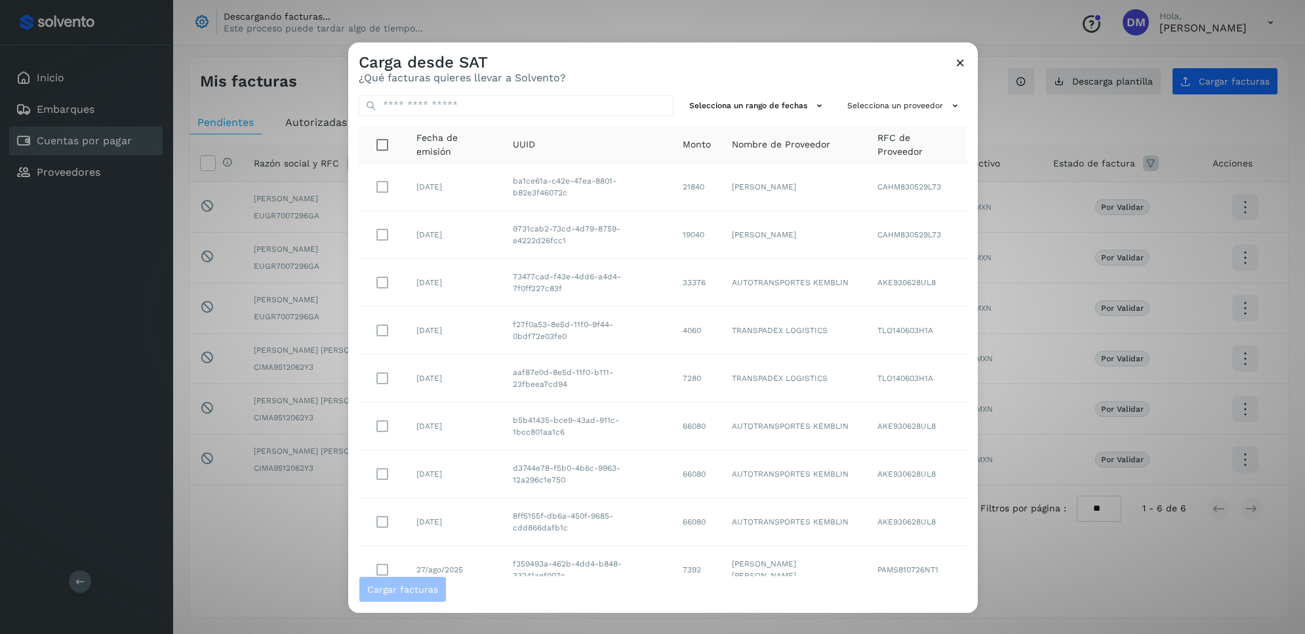
click at [956, 64] on icon at bounding box center [961, 62] width 14 height 14
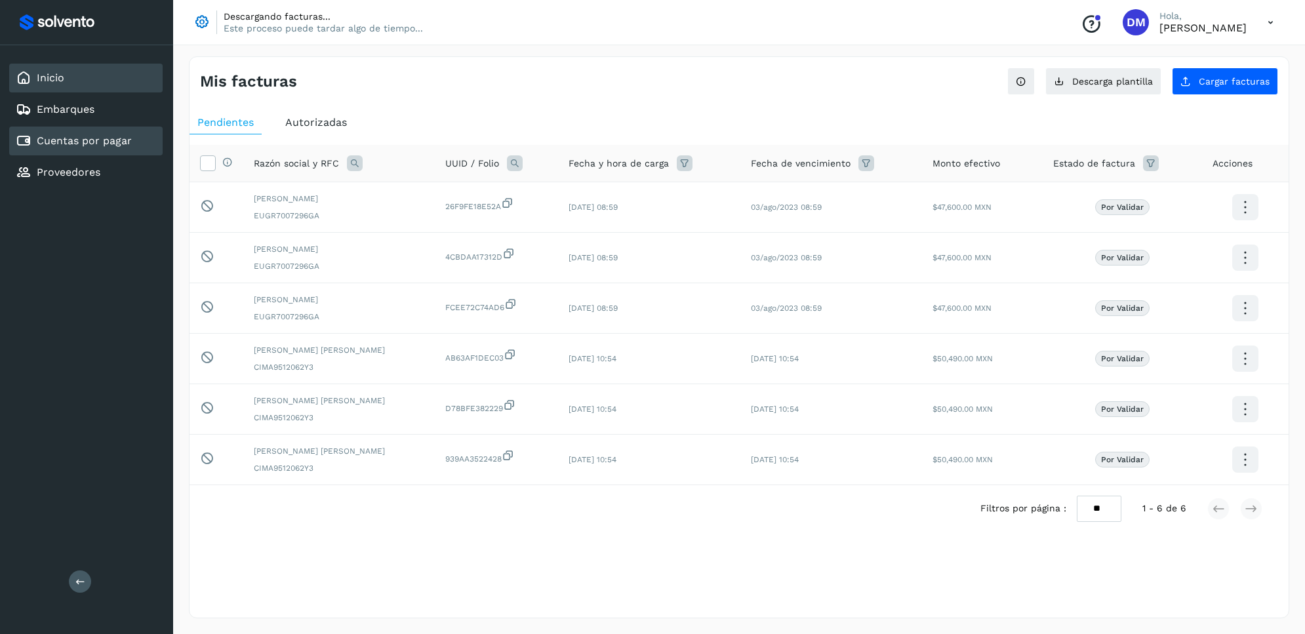
click at [60, 86] on div "Inicio" at bounding box center [85, 78] width 153 height 29
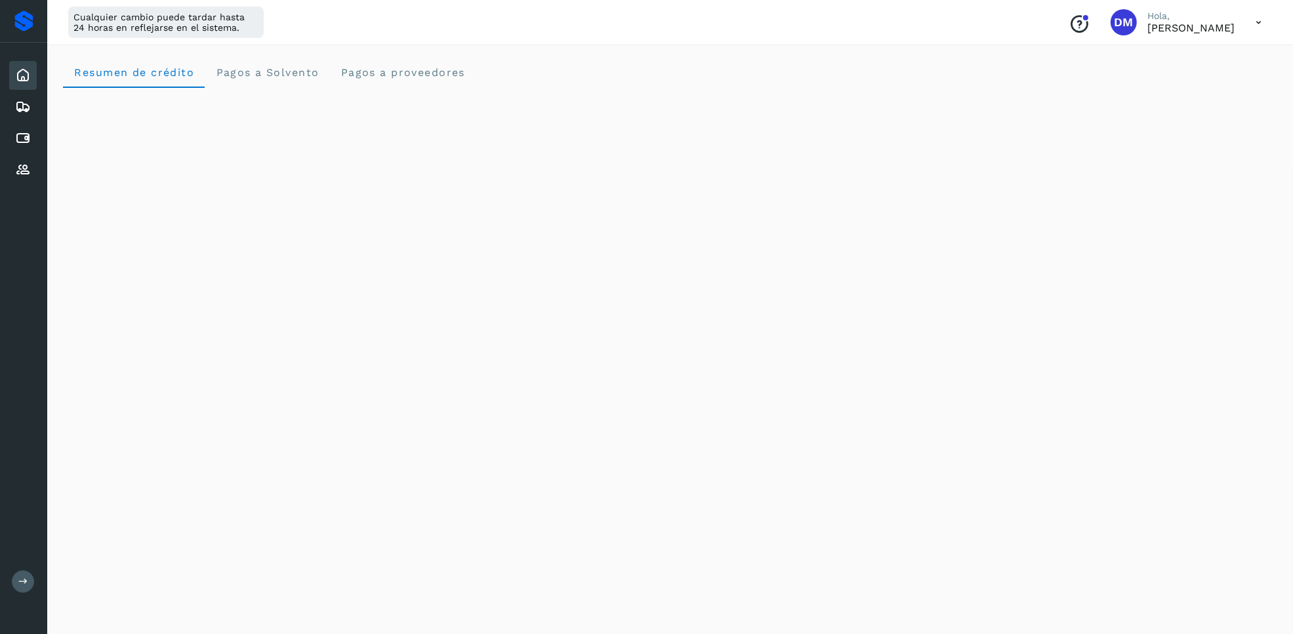
click at [18, 582] on icon at bounding box center [23, 582] width 10 height 10
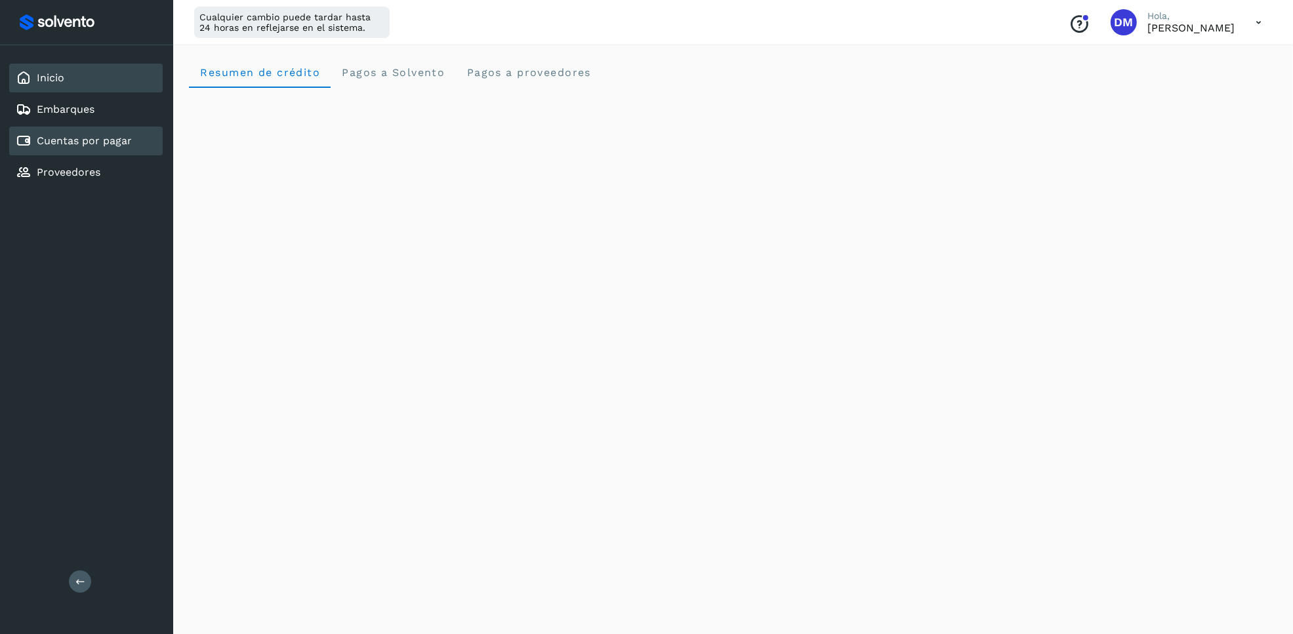
click at [83, 134] on link "Cuentas por pagar" at bounding box center [84, 140] width 95 height 12
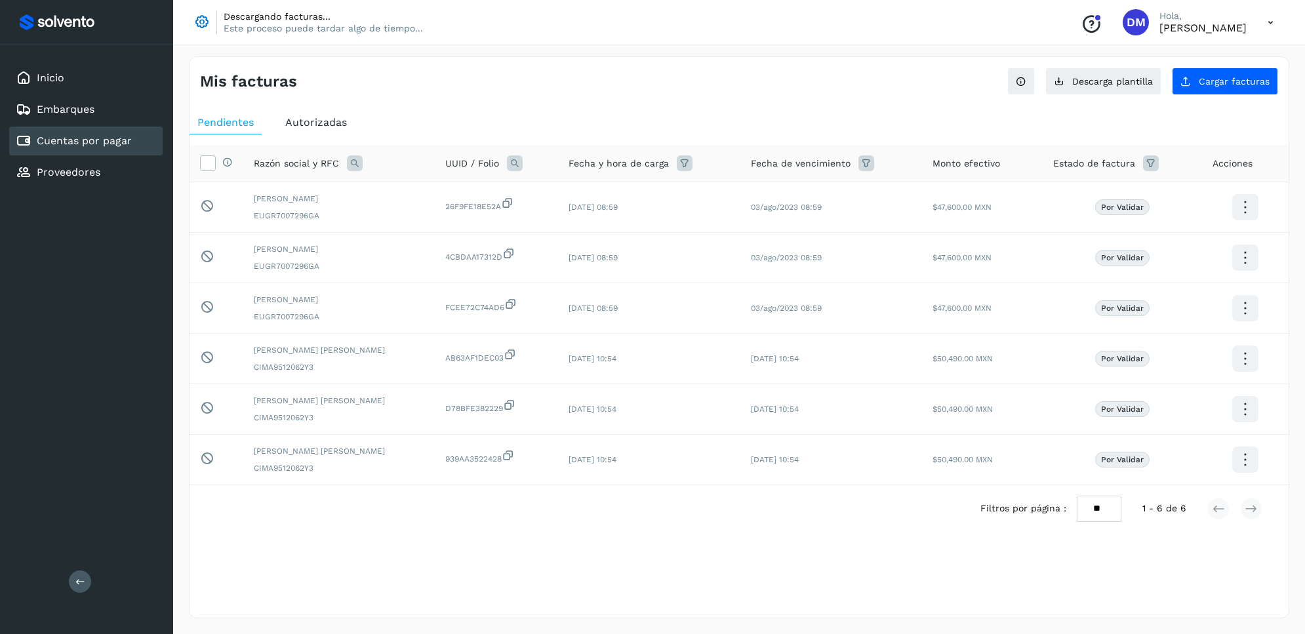
click at [336, 125] on span "Autorizadas" at bounding box center [316, 122] width 62 height 12
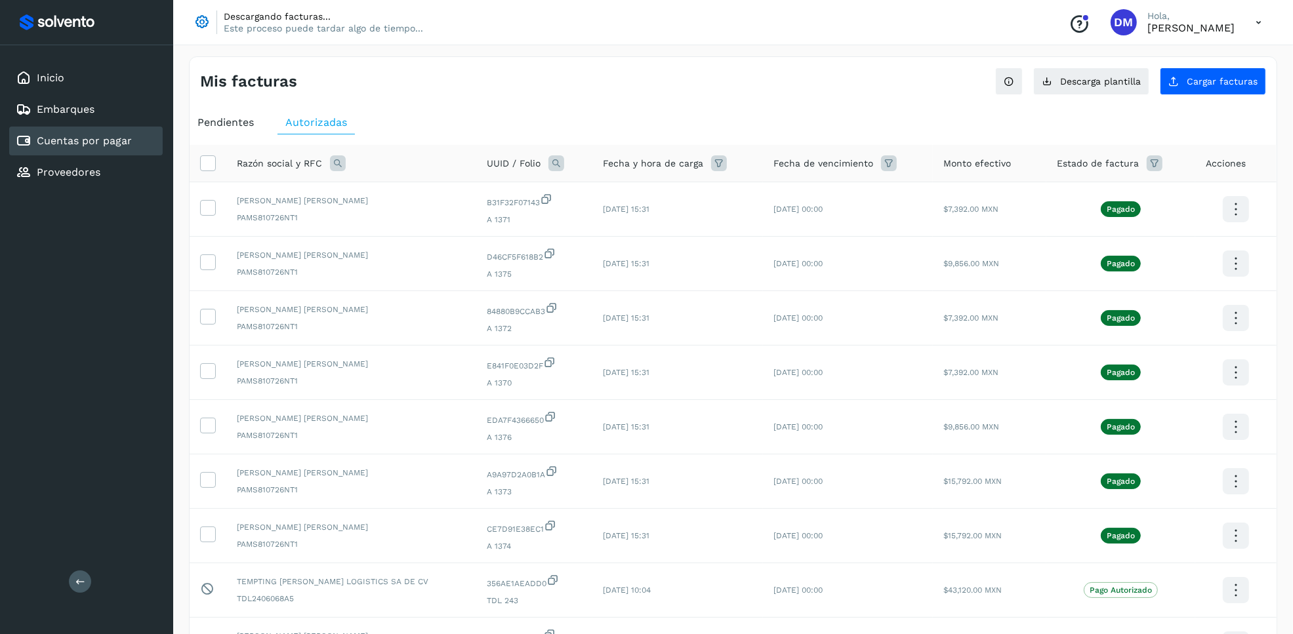
click at [233, 118] on span "Pendientes" at bounding box center [225, 122] width 56 height 12
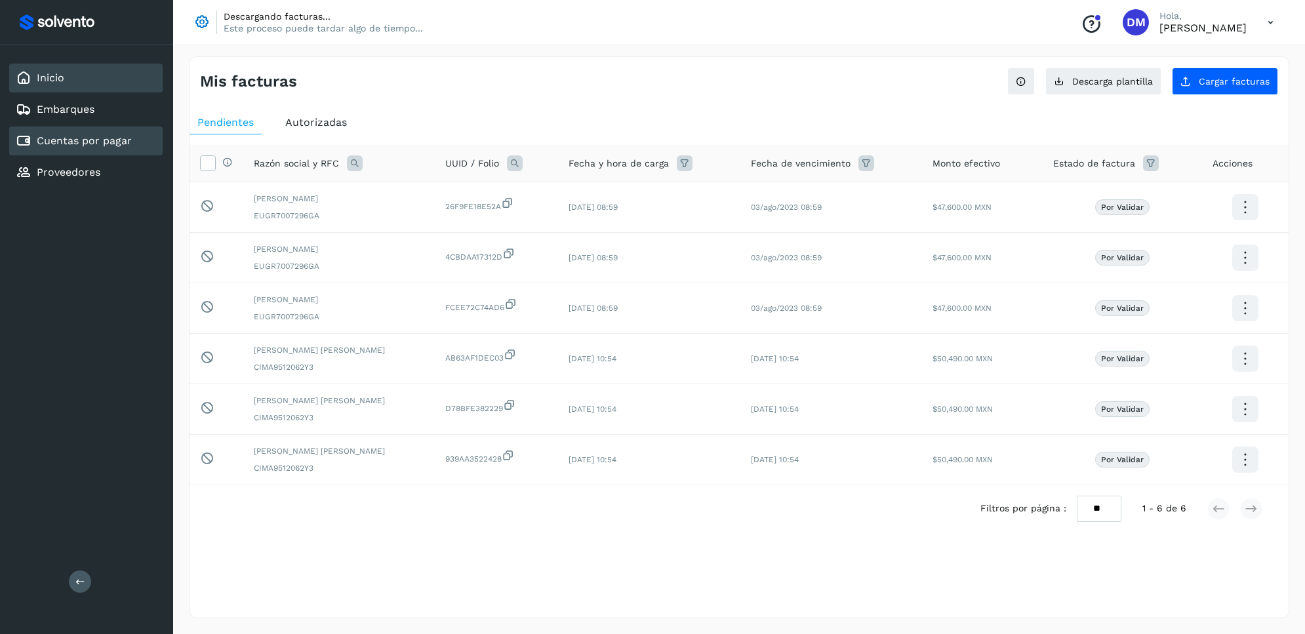
click at [54, 79] on link "Inicio" at bounding box center [51, 77] width 28 height 12
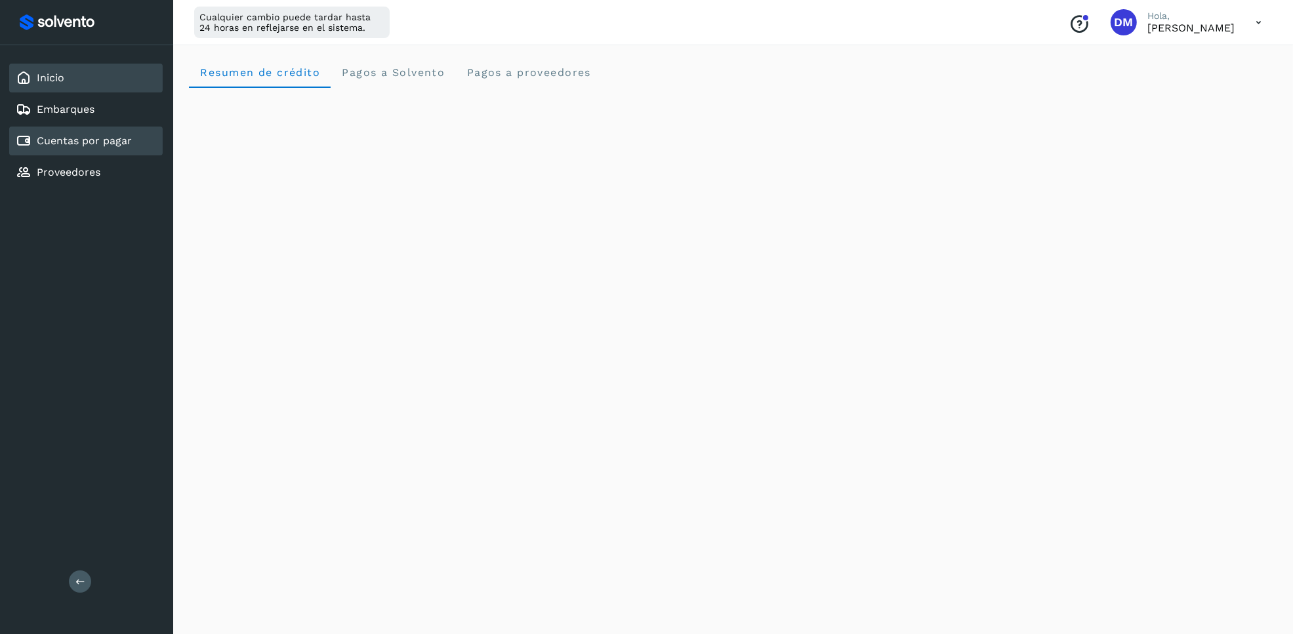
click at [58, 143] on link "Cuentas por pagar" at bounding box center [84, 140] width 95 height 12
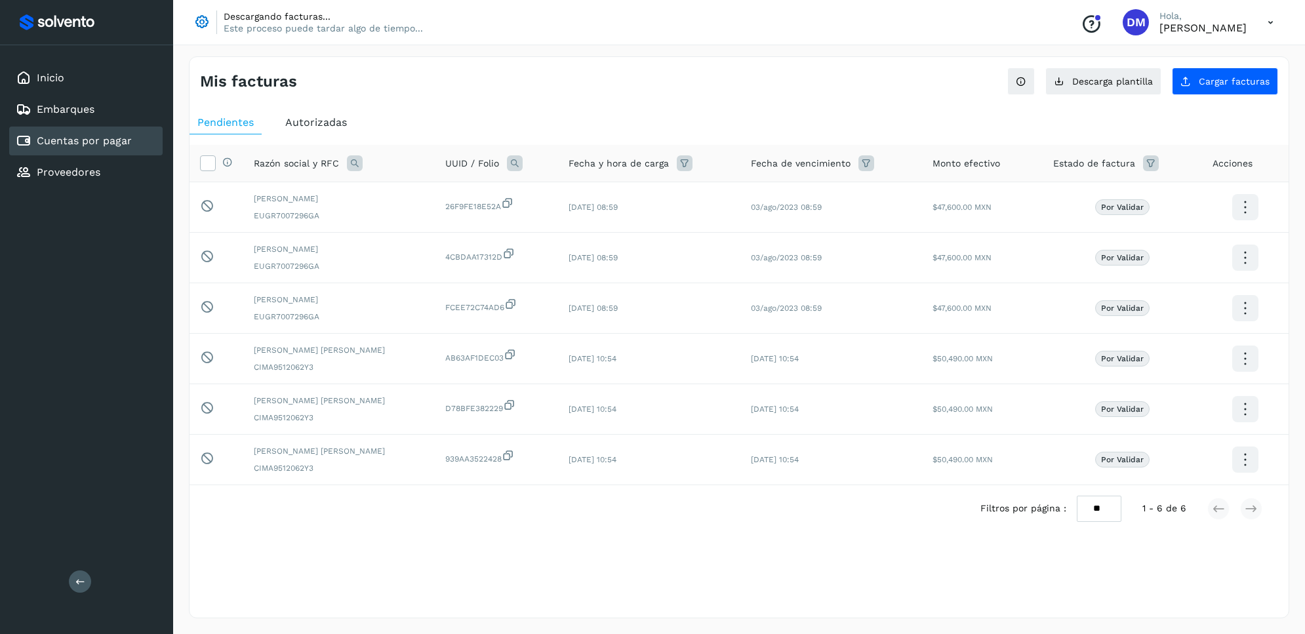
click at [150, 336] on div "Inicio Embarques Cuentas por pagar Proveedores Salir" at bounding box center [86, 317] width 173 height 634
click at [71, 92] on div "Inicio Embarques Cuentas por pagar Proveedores" at bounding box center [86, 125] width 173 height 160
click at [66, 74] on div "Inicio" at bounding box center [85, 78] width 153 height 29
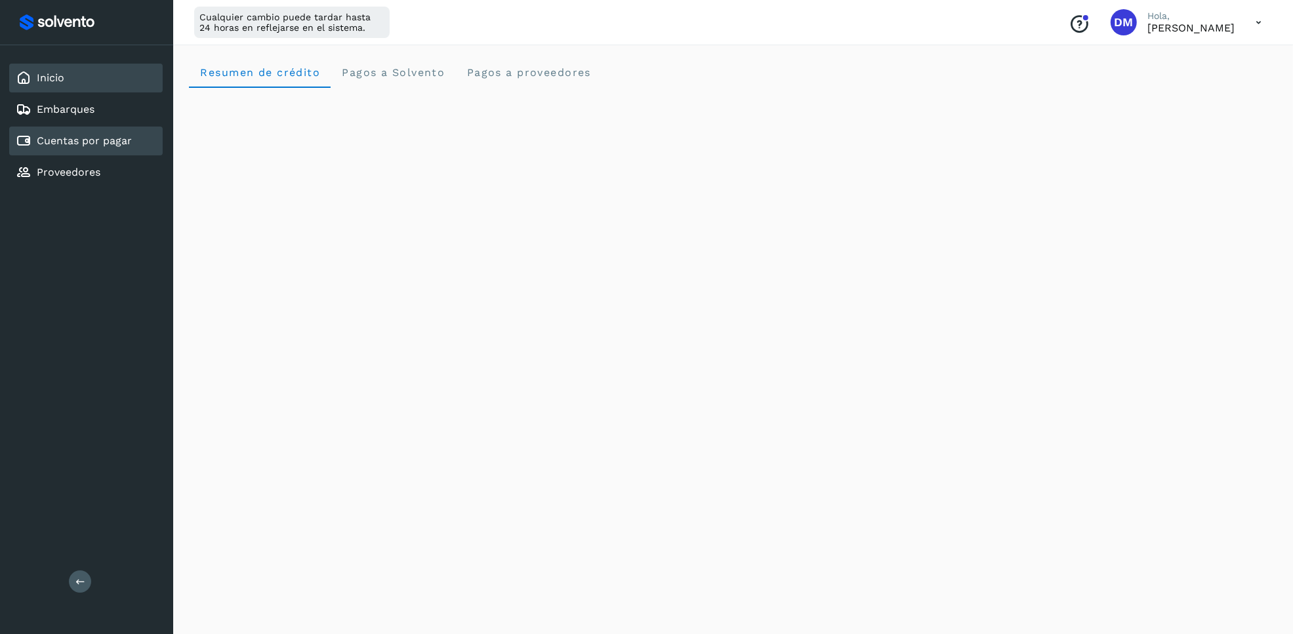
click at [69, 129] on div "Cuentas por pagar" at bounding box center [85, 141] width 153 height 29
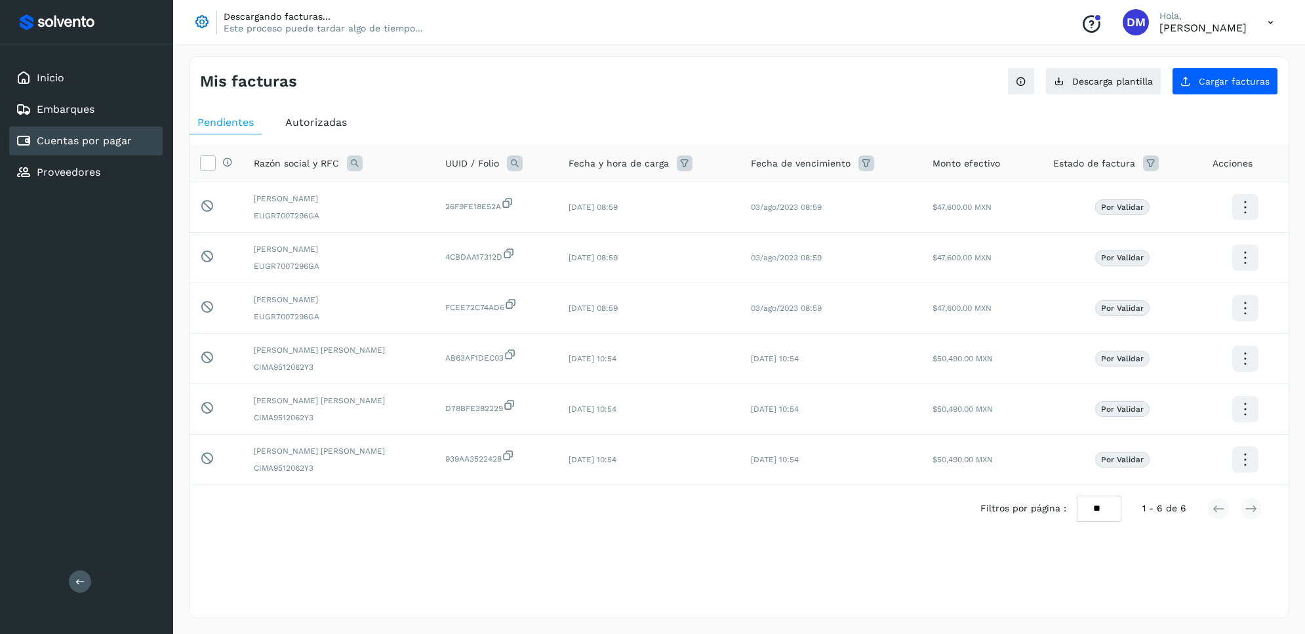
click at [339, 127] on span "Autorizadas" at bounding box center [316, 122] width 62 height 12
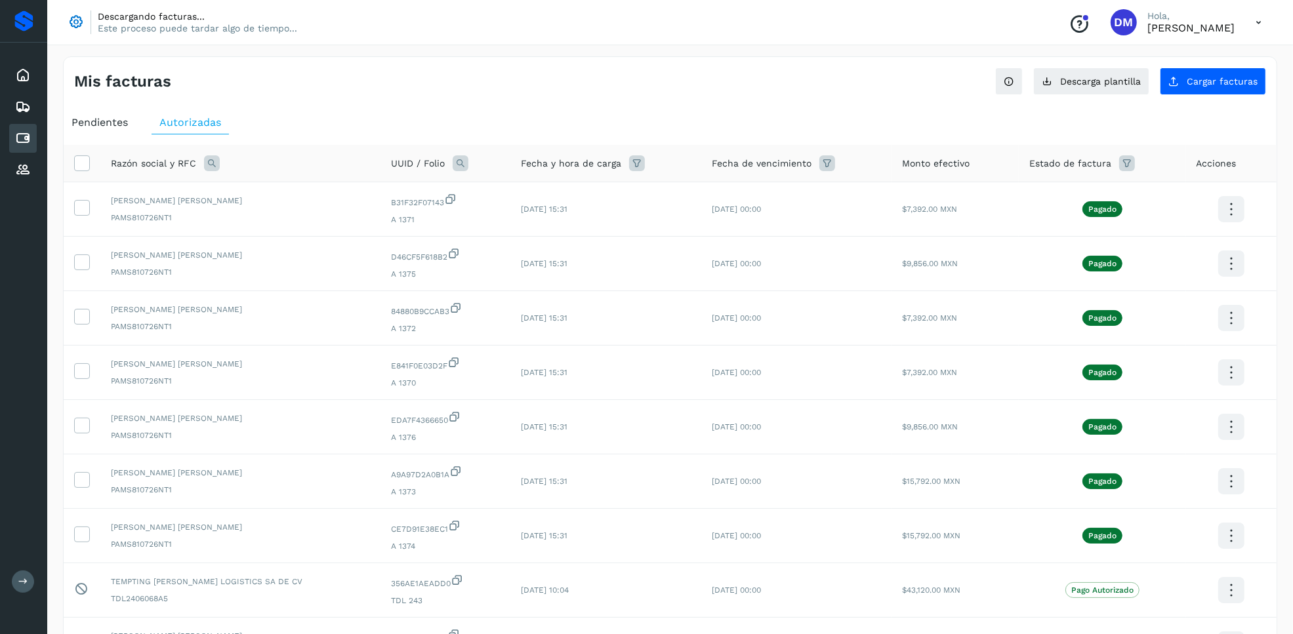
click at [18, 581] on icon at bounding box center [23, 582] width 10 height 10
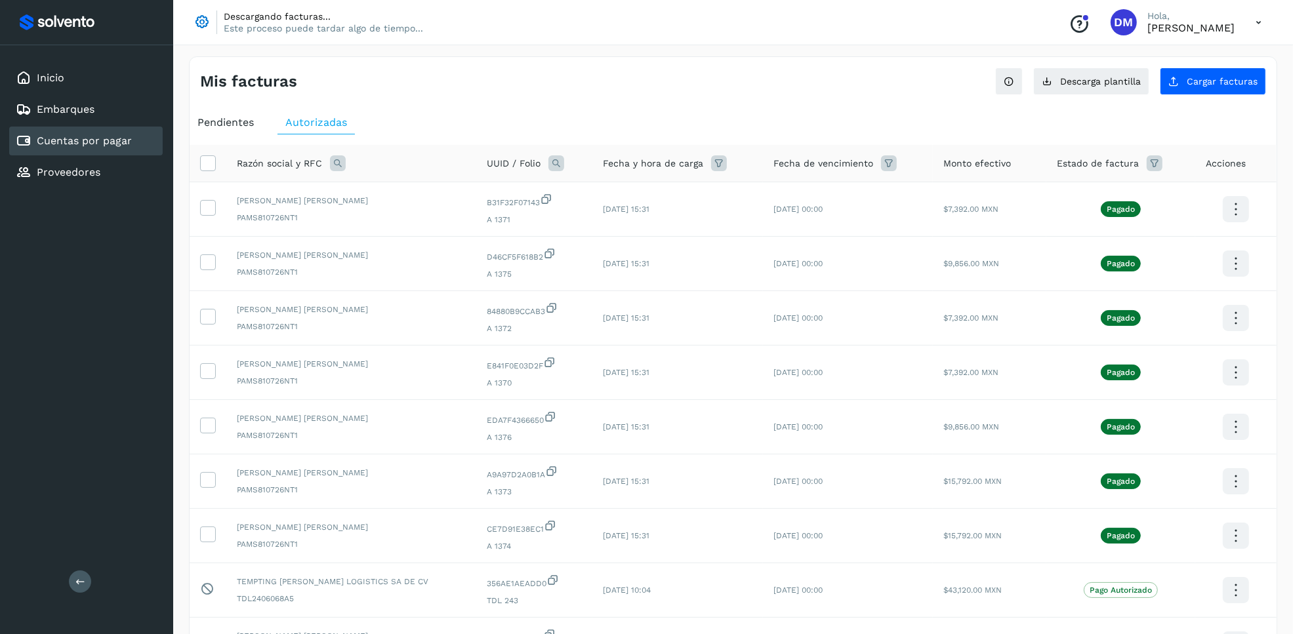
click at [256, 115] on div "Pendientes" at bounding box center [226, 123] width 72 height 24
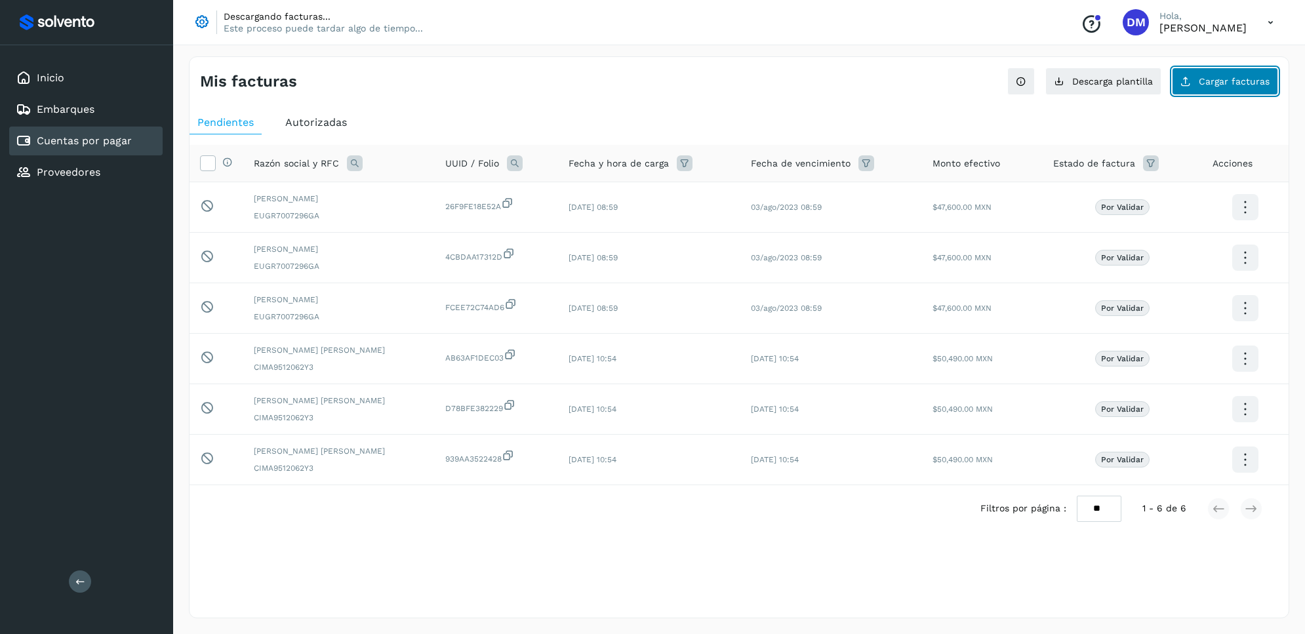
click at [1205, 85] on span "Cargar facturas" at bounding box center [1234, 81] width 71 height 9
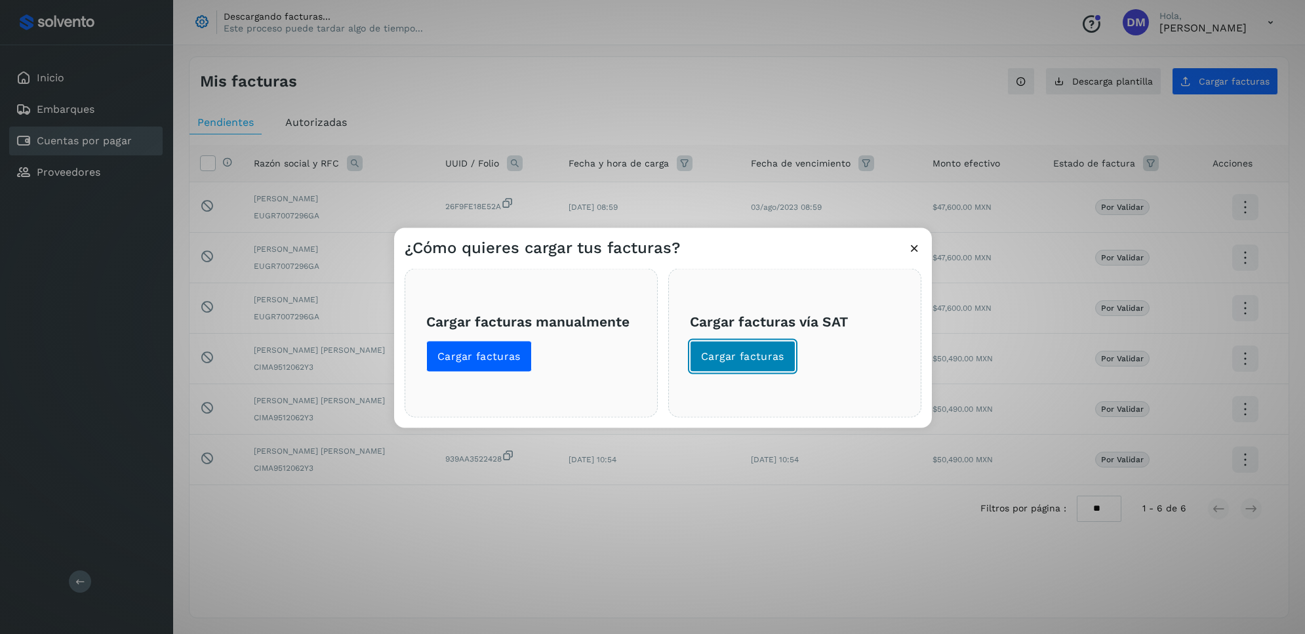
click at [738, 353] on span "Cargar facturas" at bounding box center [742, 356] width 83 height 14
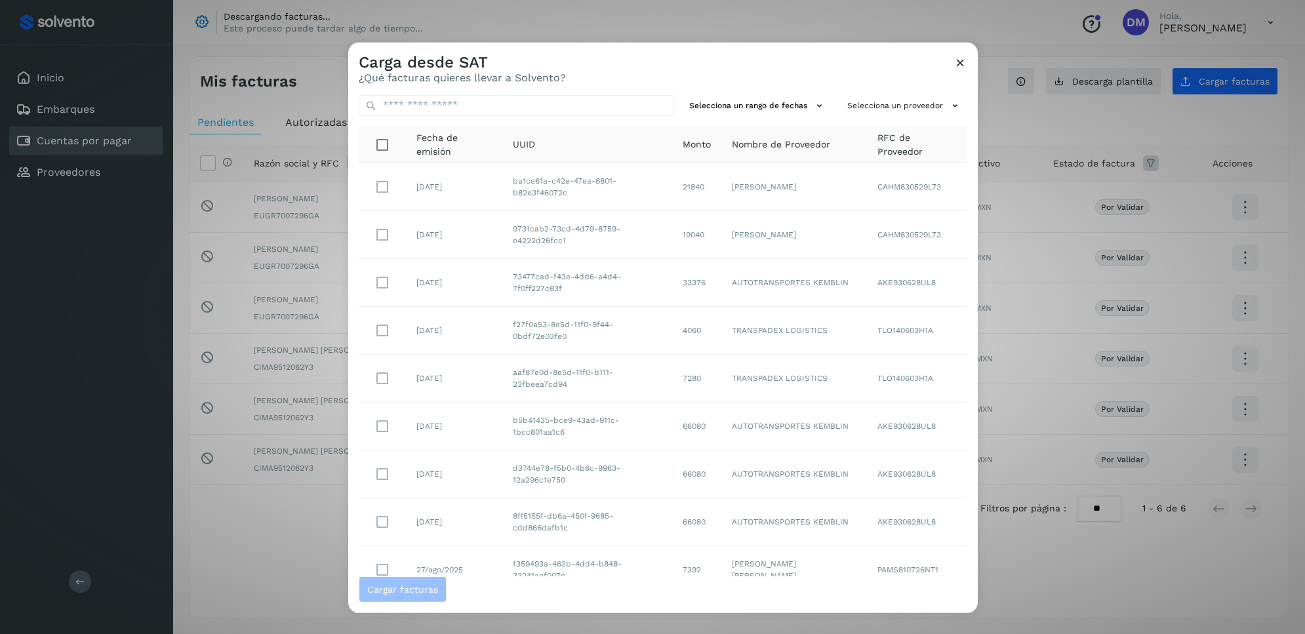
click at [962, 56] on icon at bounding box center [961, 62] width 14 height 14
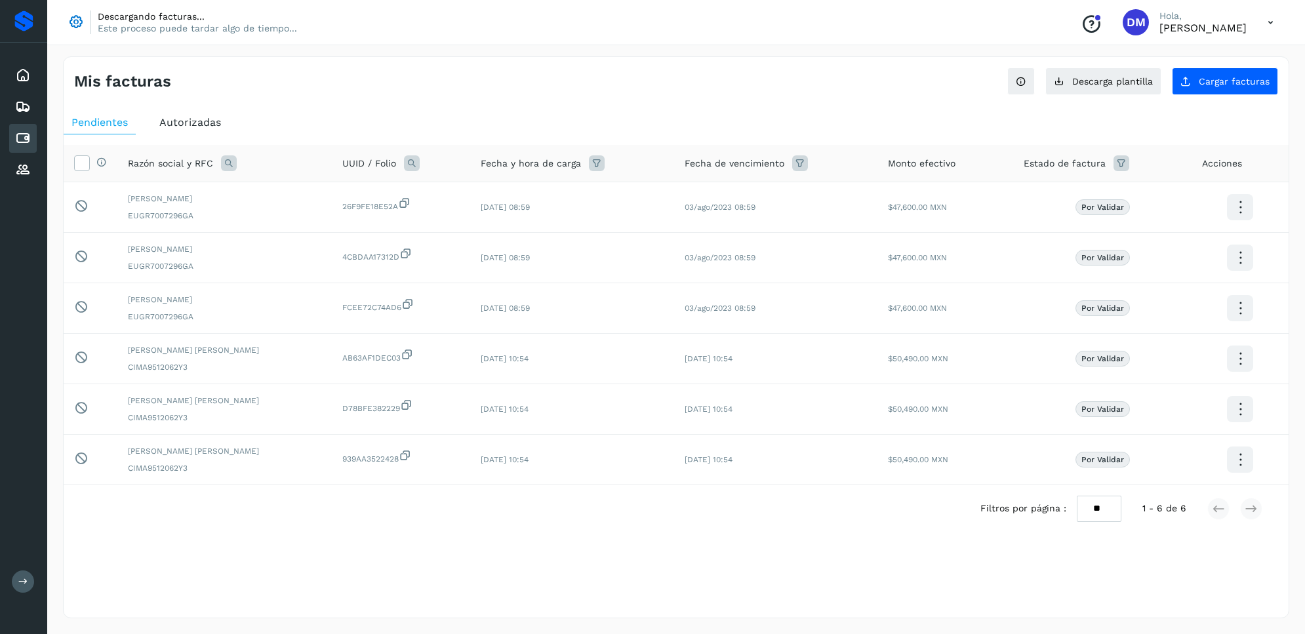
click at [23, 582] on icon at bounding box center [23, 582] width 10 height 10
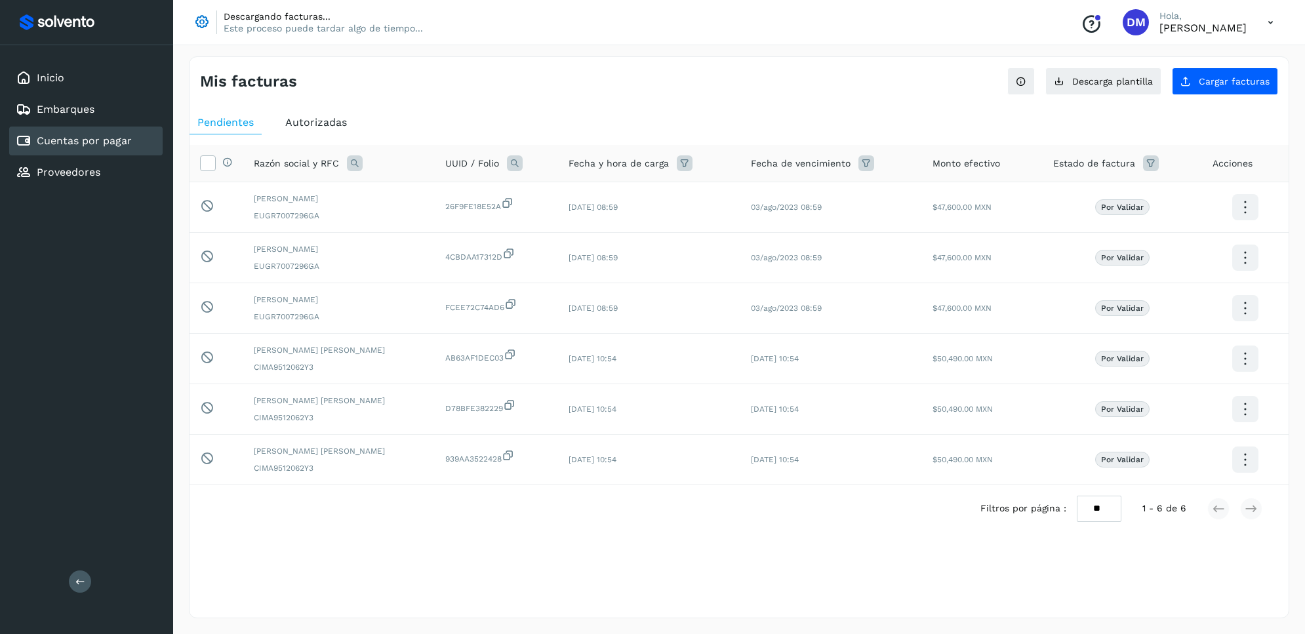
click at [1271, 20] on icon at bounding box center [1270, 22] width 27 height 27
click at [1173, 84] on div "Cerrar sesión" at bounding box center [1206, 84] width 156 height 25
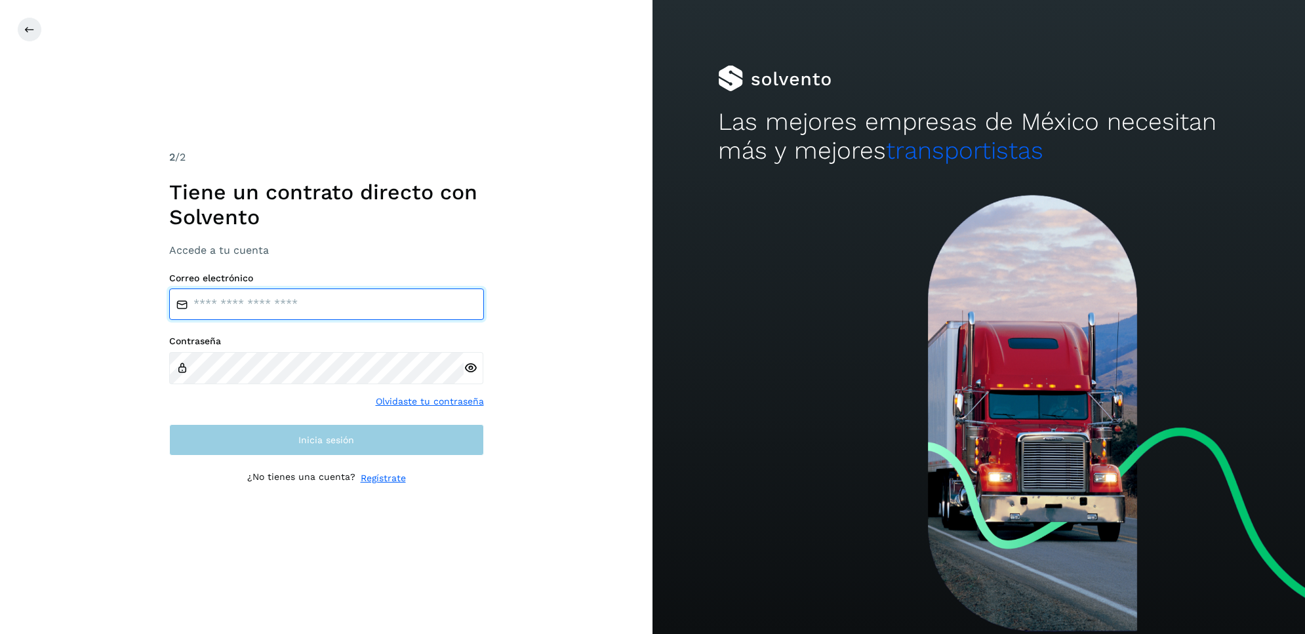
type input "**********"
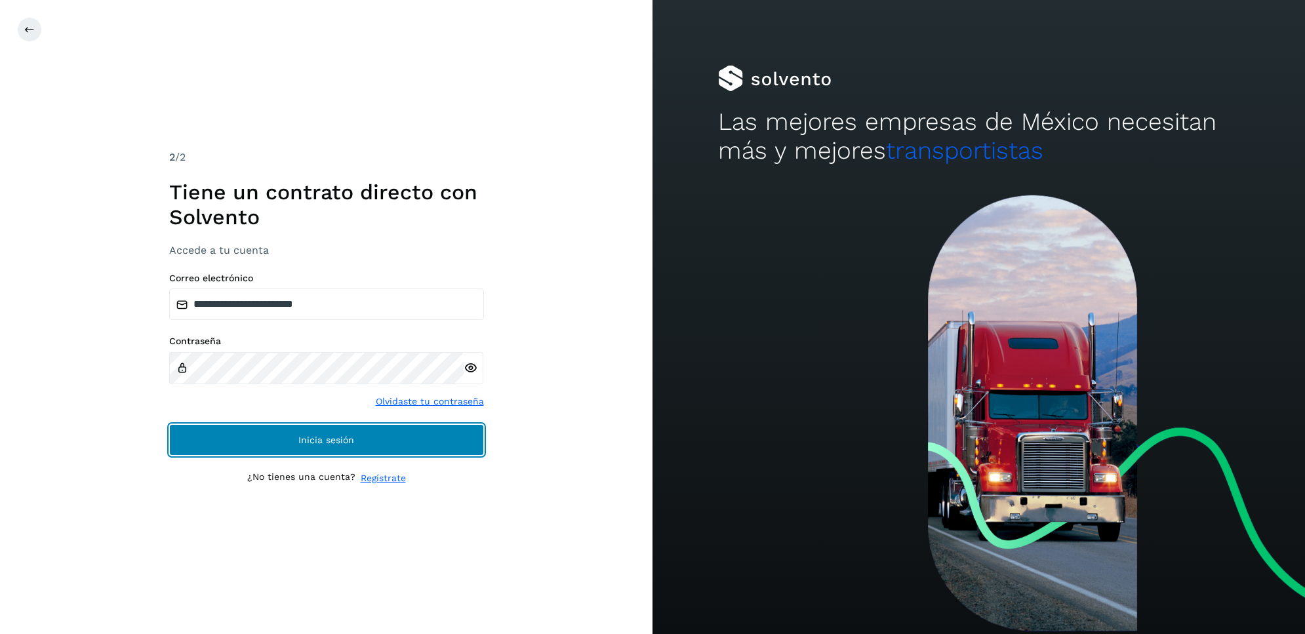
click at [343, 431] on button "Inicia sesión" at bounding box center [326, 439] width 315 height 31
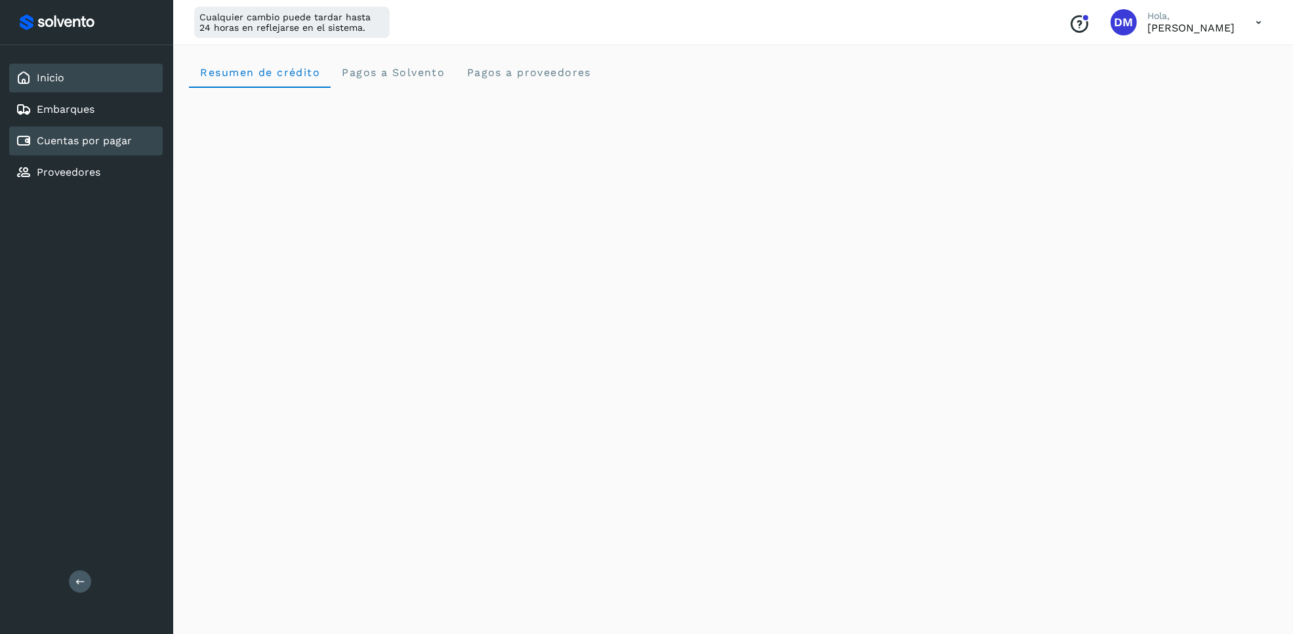
click at [92, 133] on div "Cuentas por pagar" at bounding box center [74, 141] width 116 height 16
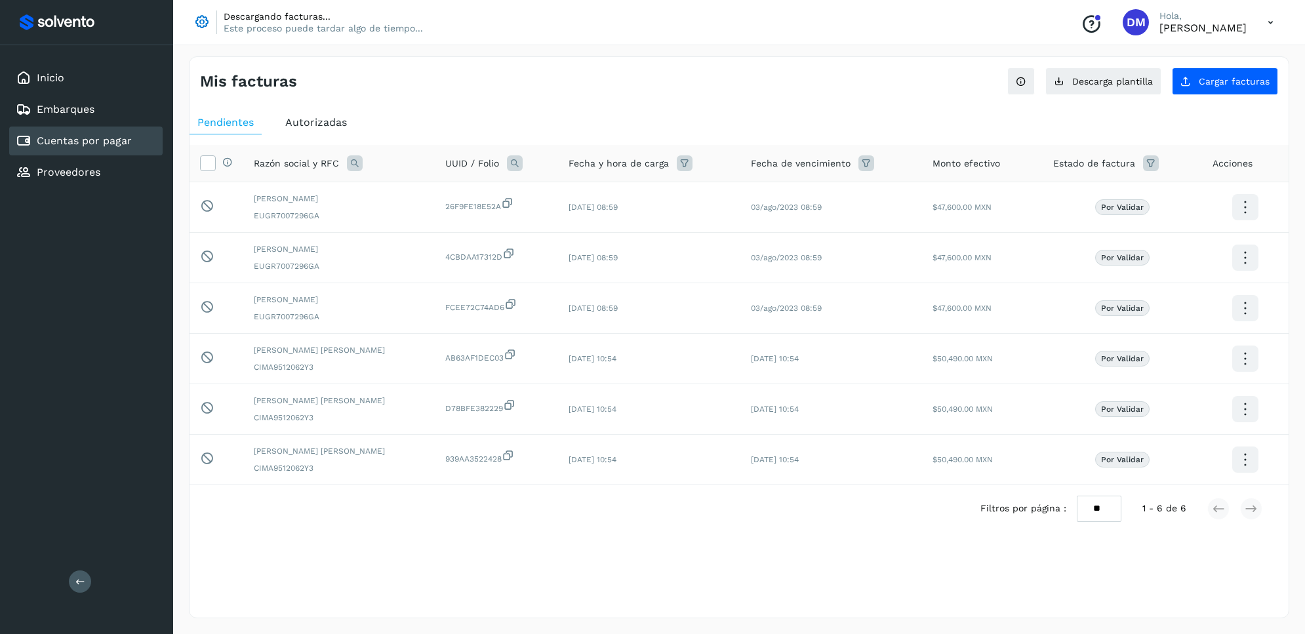
click at [330, 26] on p "Este proceso puede tardar algo de tiempo..." at bounding box center [323, 28] width 199 height 12
click at [73, 77] on div "Inicio" at bounding box center [85, 78] width 153 height 29
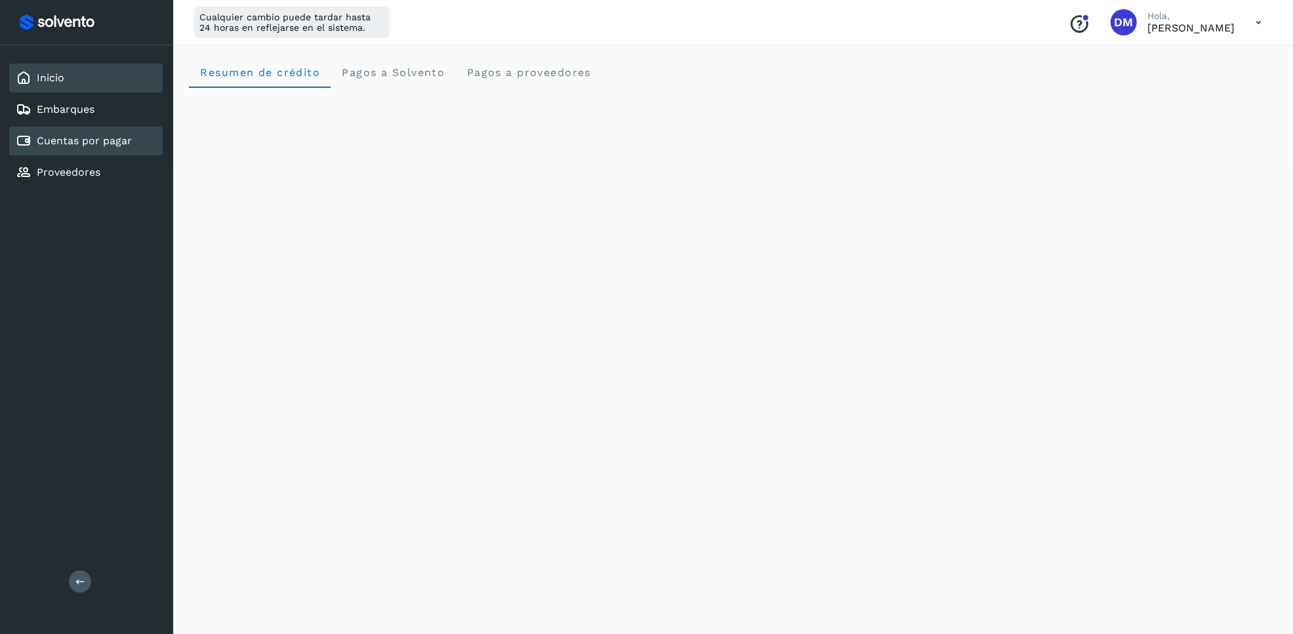
click at [138, 142] on div "Cuentas por pagar" at bounding box center [85, 141] width 153 height 29
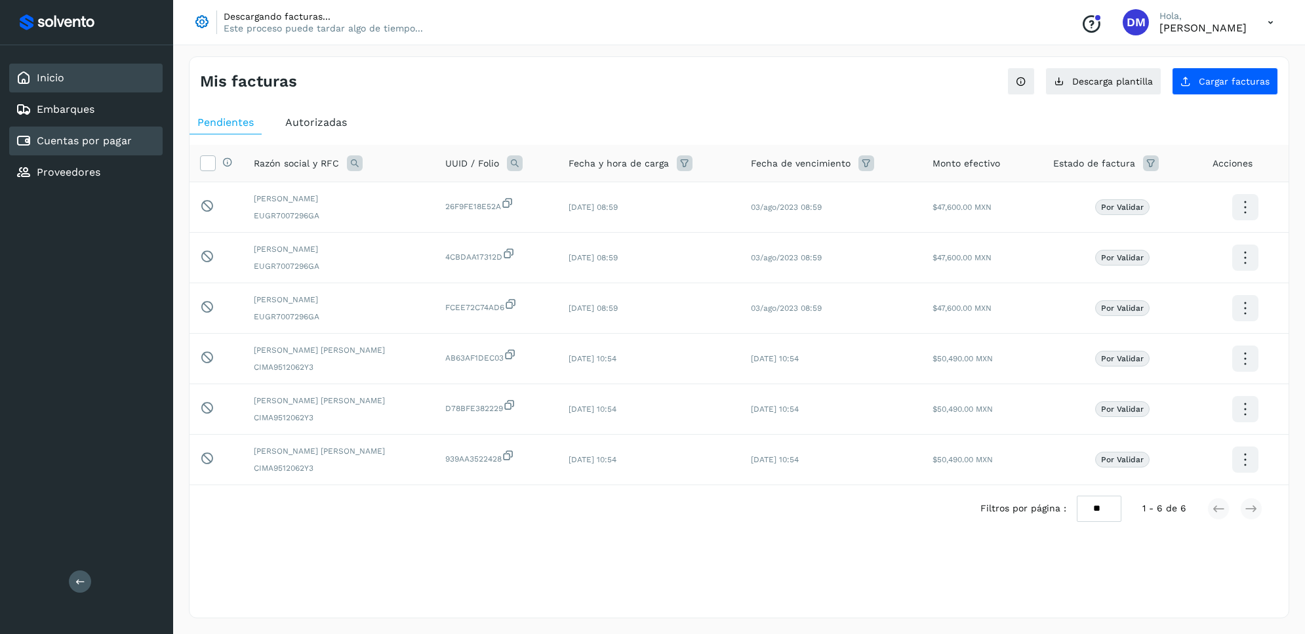
click at [66, 73] on div "Inicio" at bounding box center [85, 78] width 153 height 29
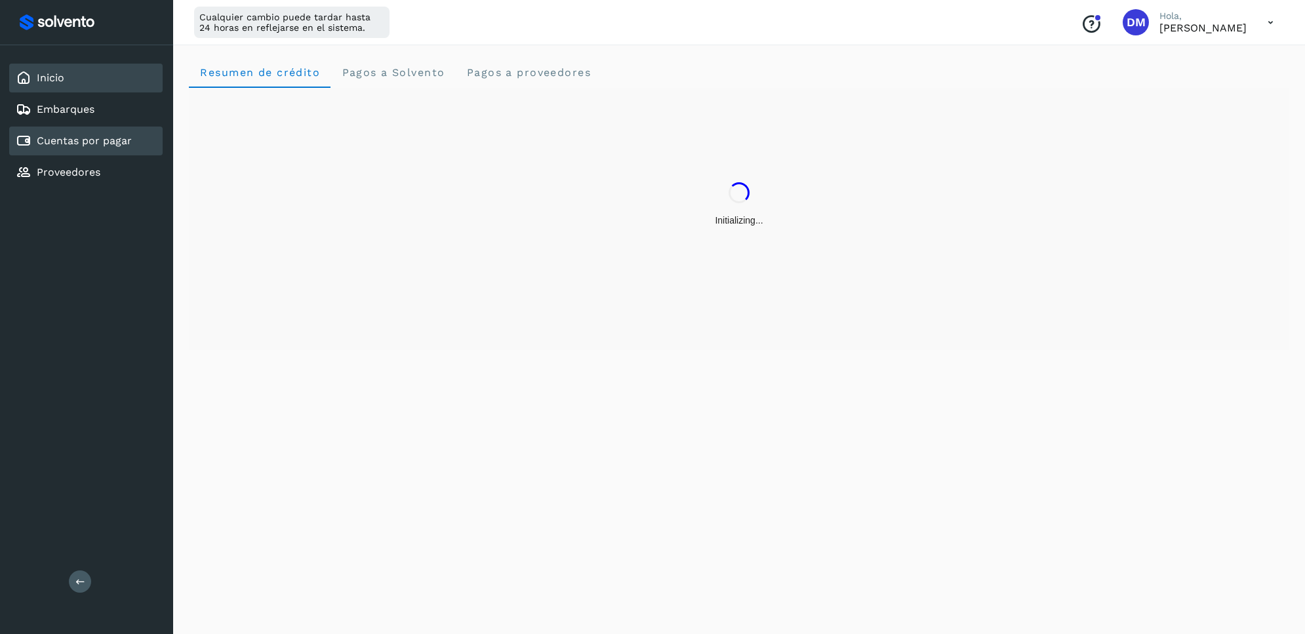
click at [81, 142] on link "Cuentas por pagar" at bounding box center [84, 140] width 95 height 12
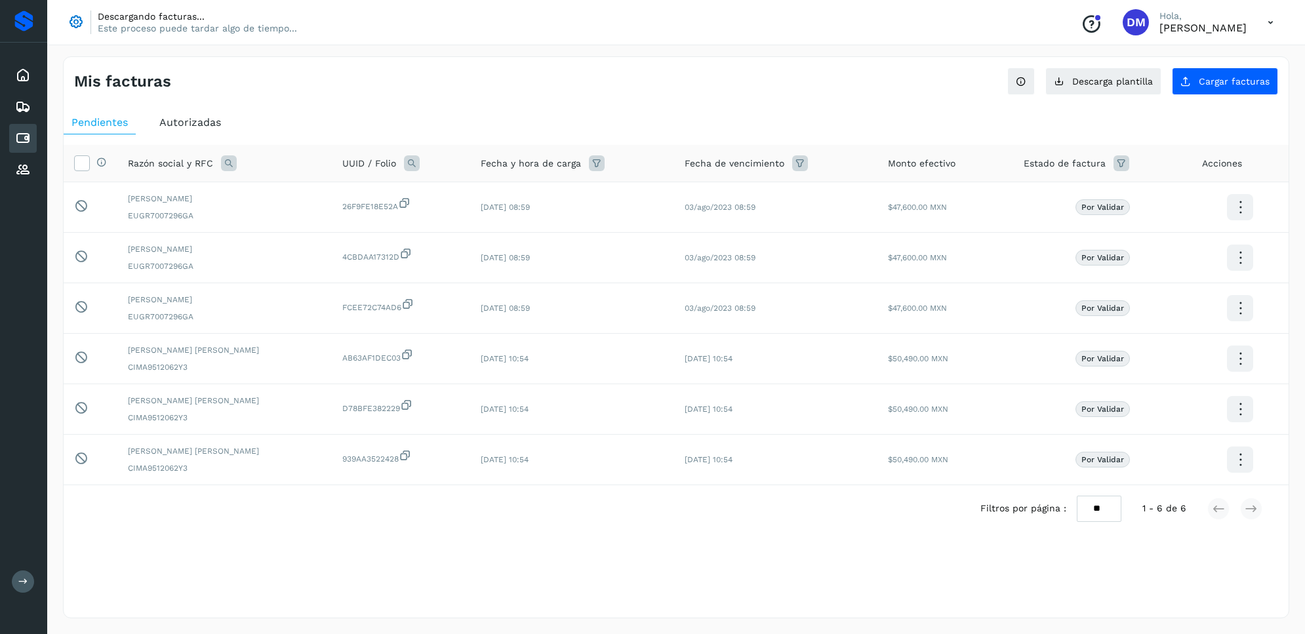
click at [15, 578] on button at bounding box center [23, 582] width 22 height 22
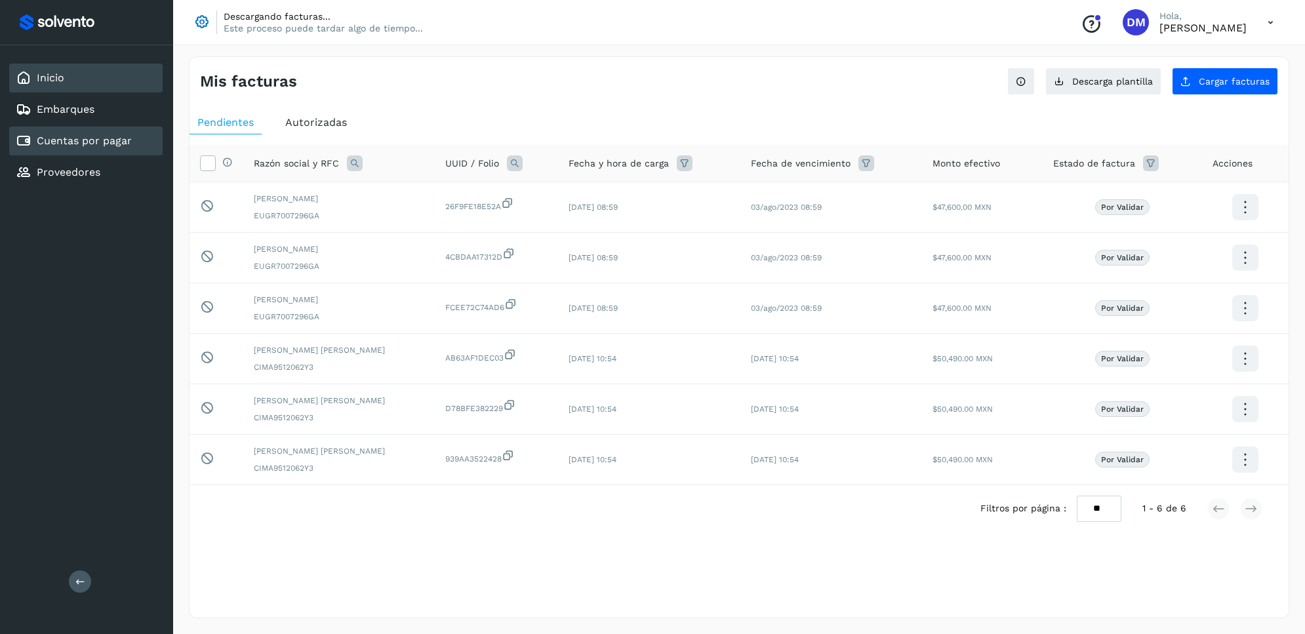
click at [69, 72] on div "Inicio" at bounding box center [85, 78] width 153 height 29
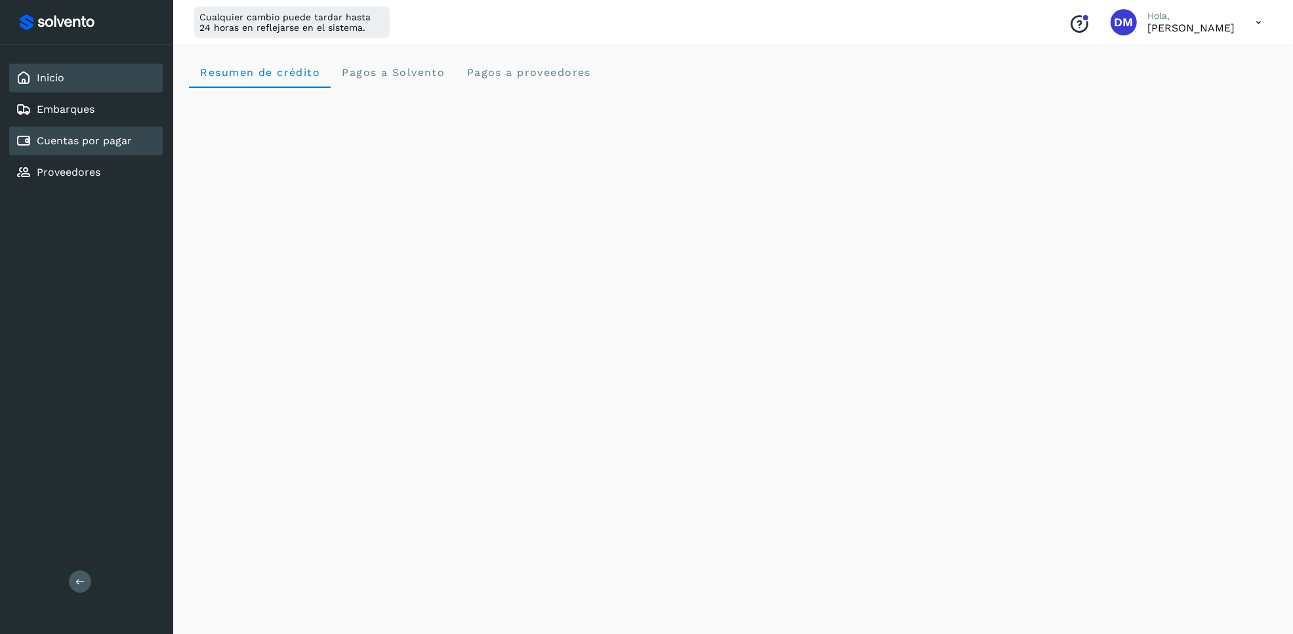
click at [73, 140] on link "Cuentas por pagar" at bounding box center [84, 140] width 95 height 12
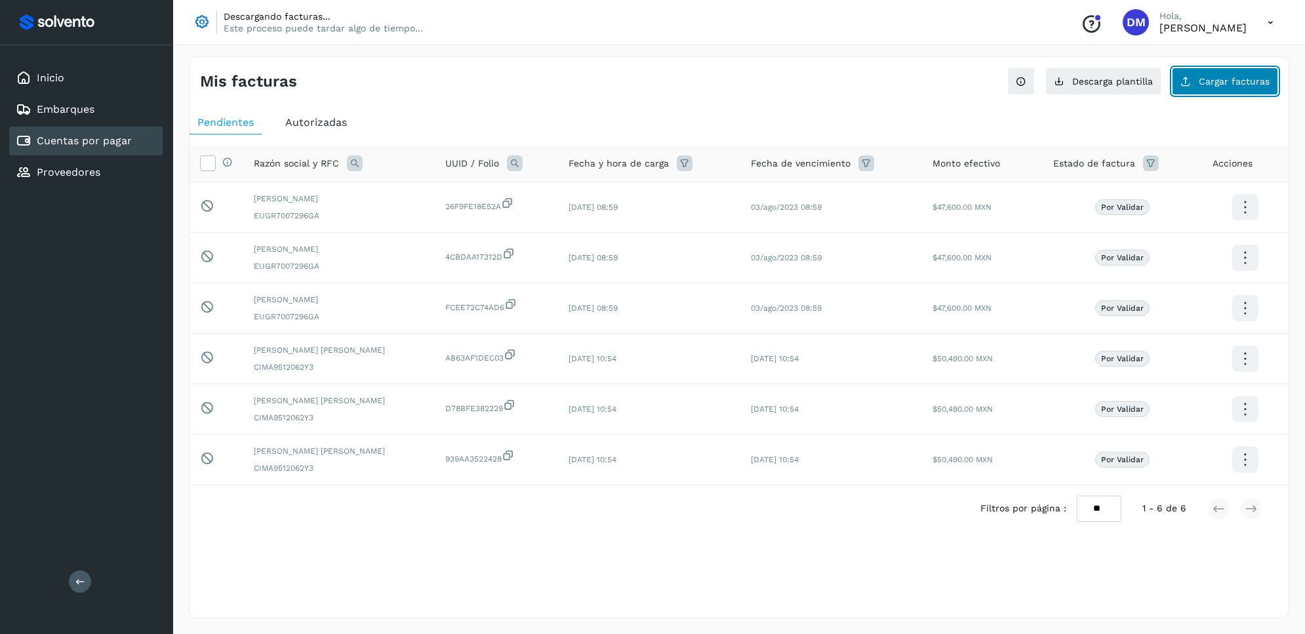
click at [1225, 87] on button "Cargar facturas" at bounding box center [1225, 82] width 106 height 28
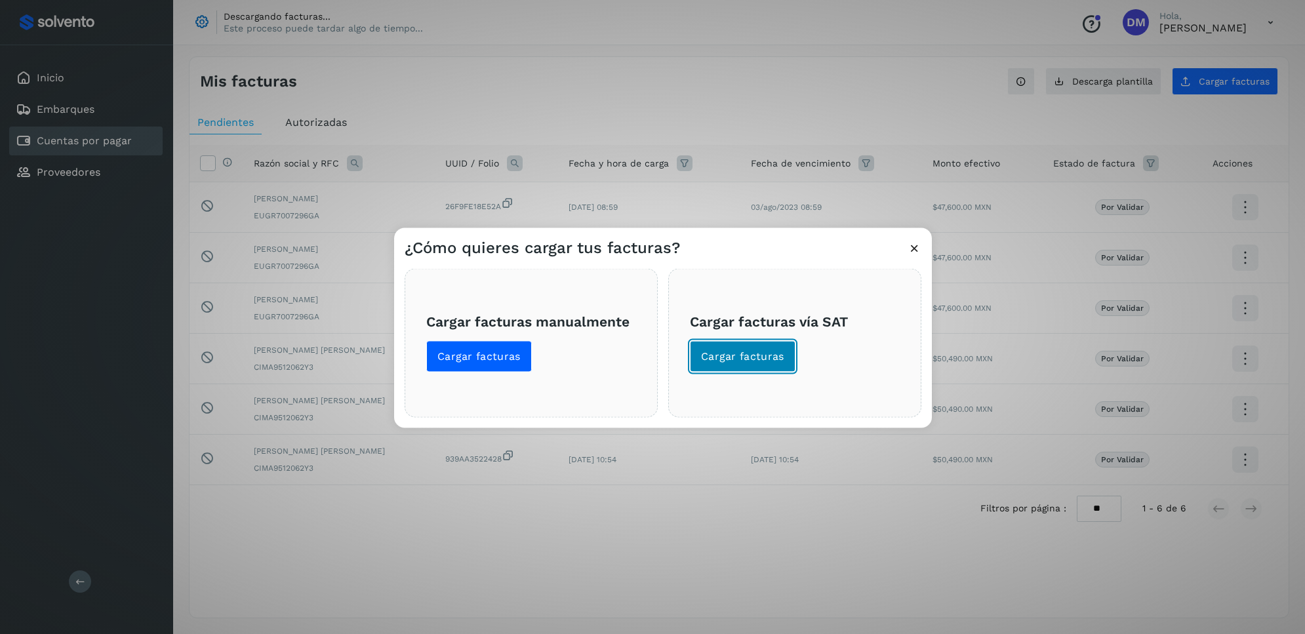
click at [748, 355] on span "Cargar facturas" at bounding box center [742, 356] width 83 height 14
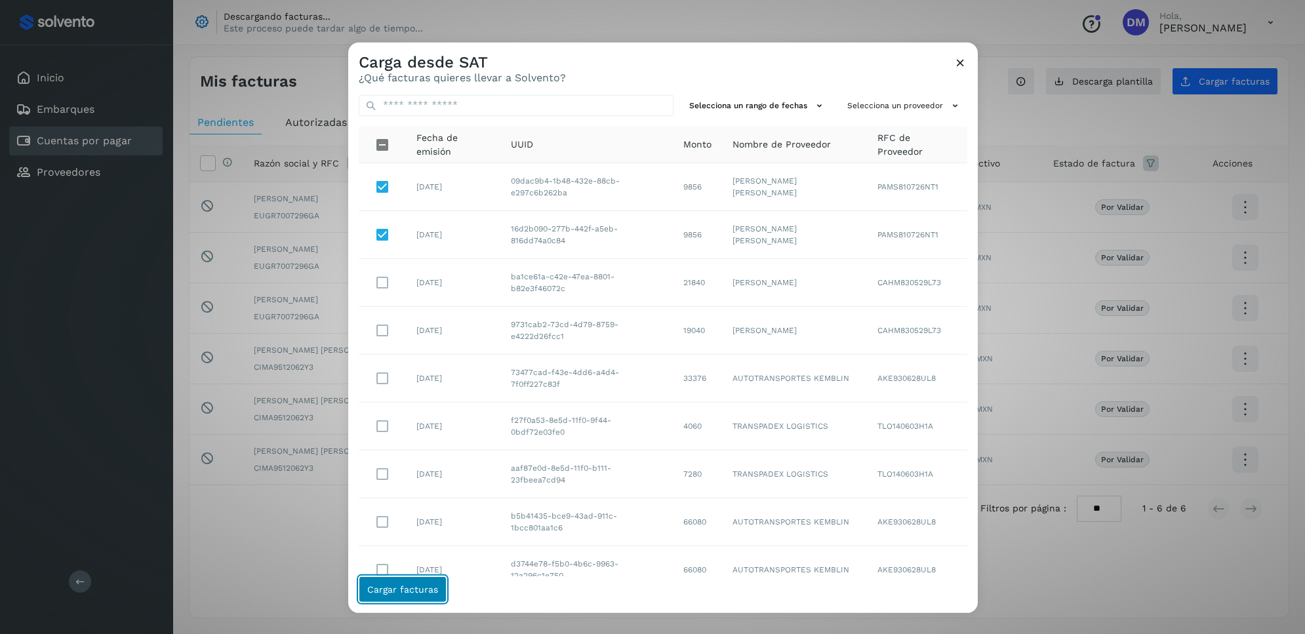
click at [426, 588] on span "Cargar facturas" at bounding box center [402, 589] width 71 height 9
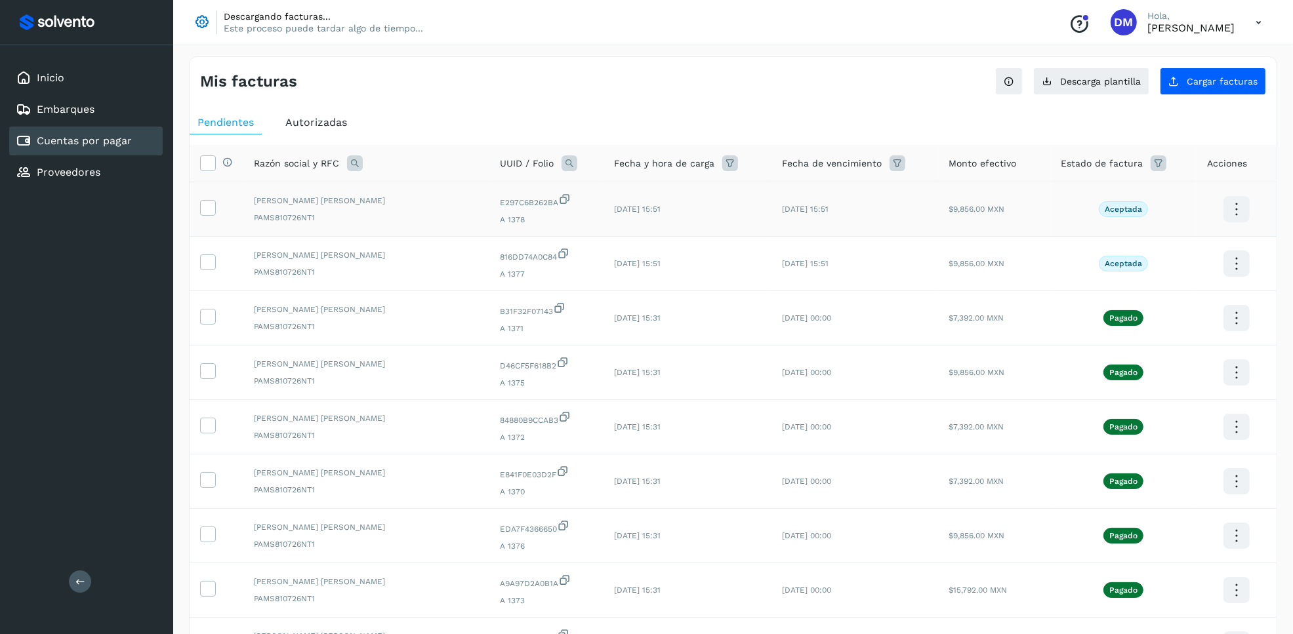
click at [207, 220] on td at bounding box center [217, 209] width 54 height 54
click at [205, 212] on icon at bounding box center [208, 207] width 14 height 14
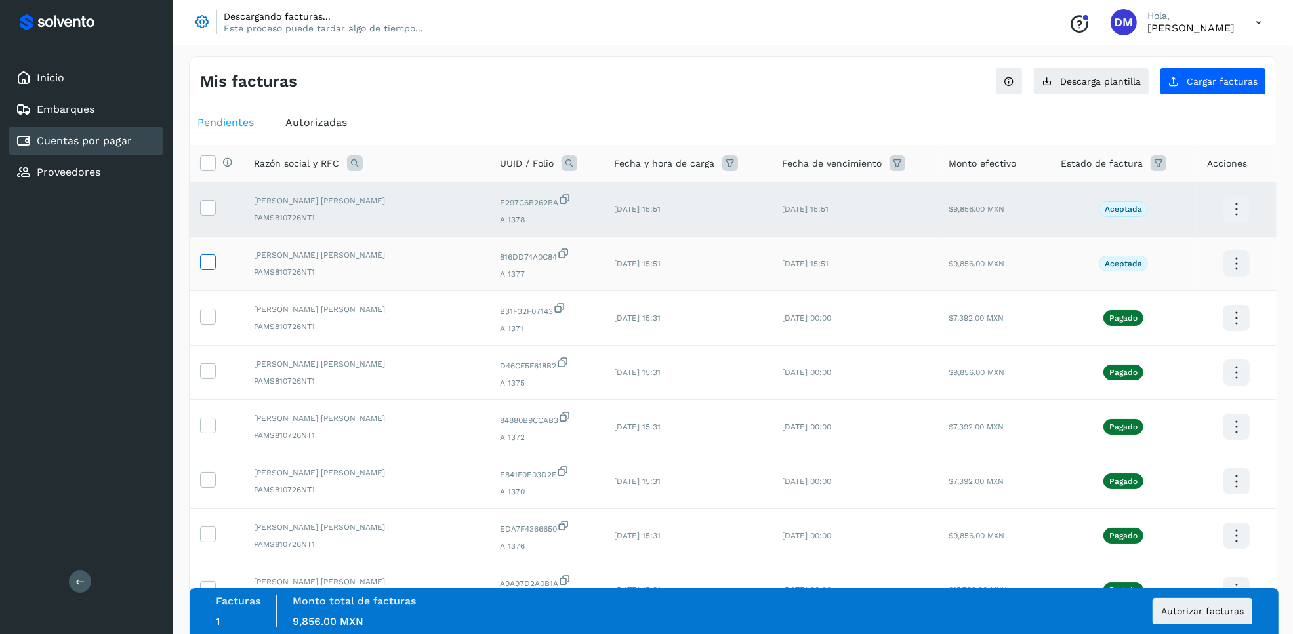
click at [209, 267] on icon at bounding box center [208, 261] width 14 height 14
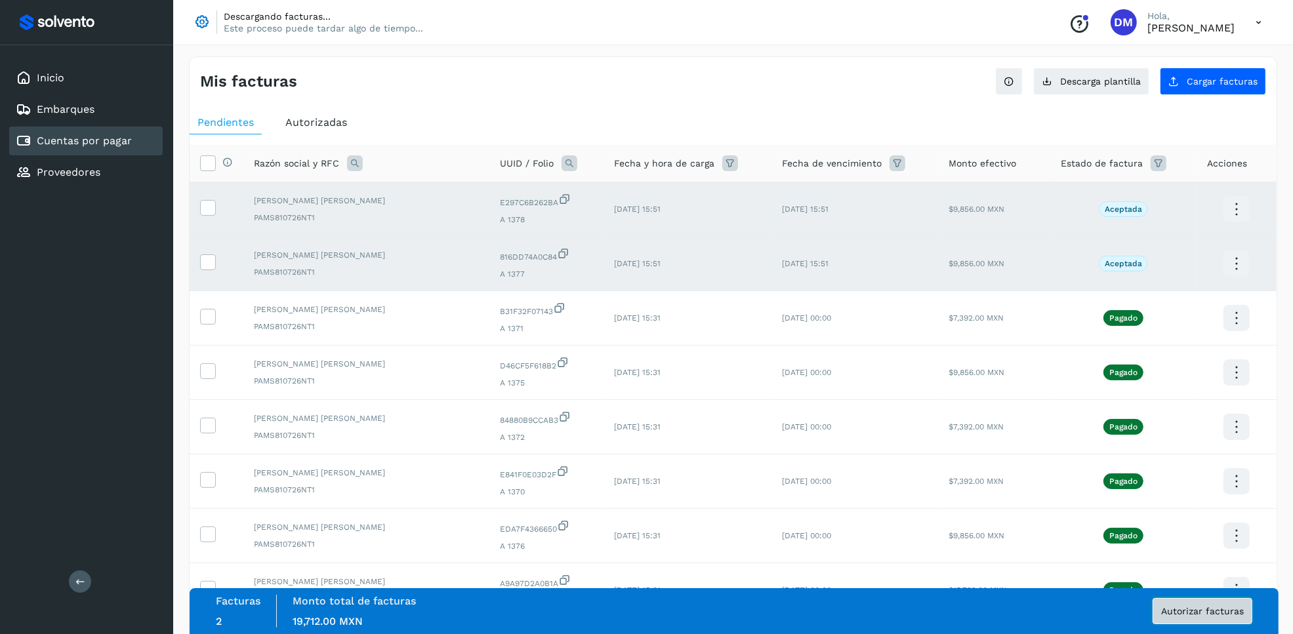
click at [1221, 609] on span "Autorizar facturas" at bounding box center [1202, 611] width 83 height 9
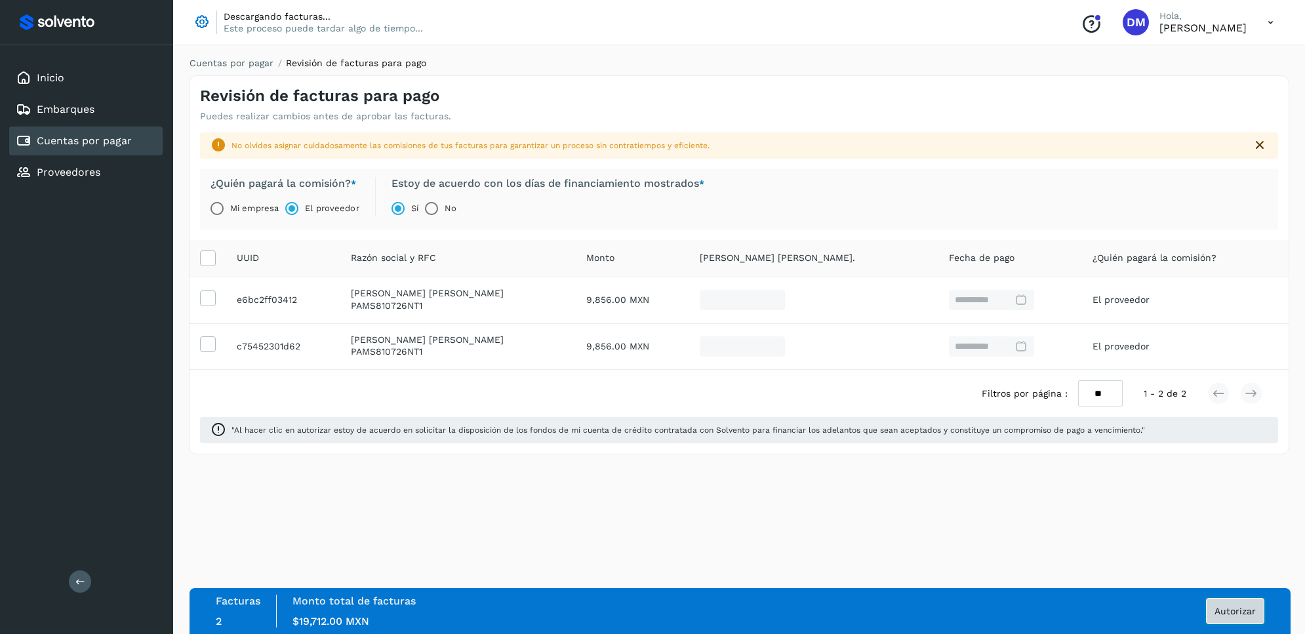
click at [1222, 607] on span "Autorizar" at bounding box center [1235, 611] width 41 height 9
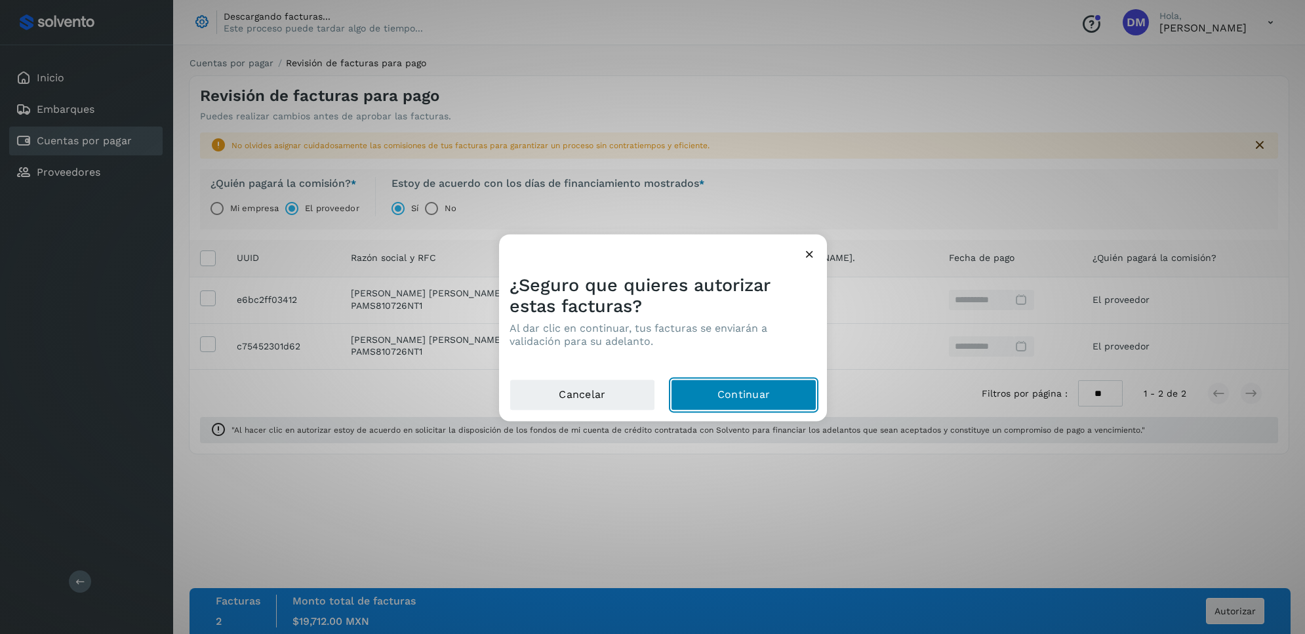
click at [749, 395] on button "Continuar" at bounding box center [744, 394] width 146 height 31
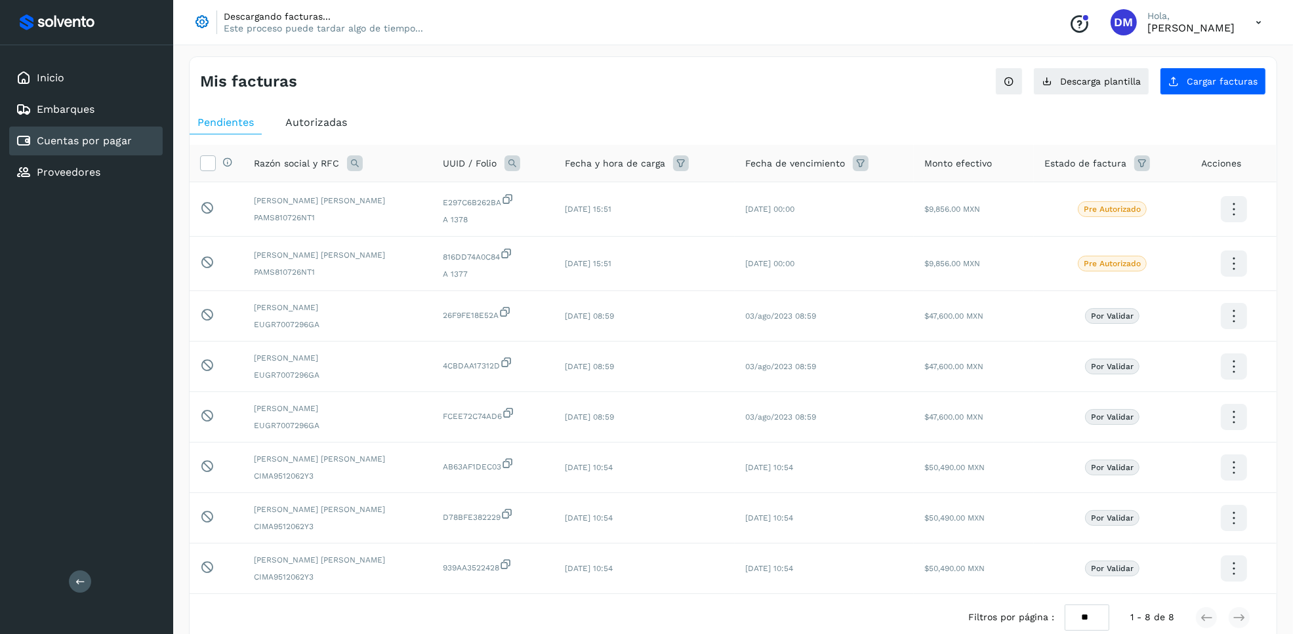
click at [330, 133] on div "Autorizadas" at bounding box center [315, 123] width 77 height 24
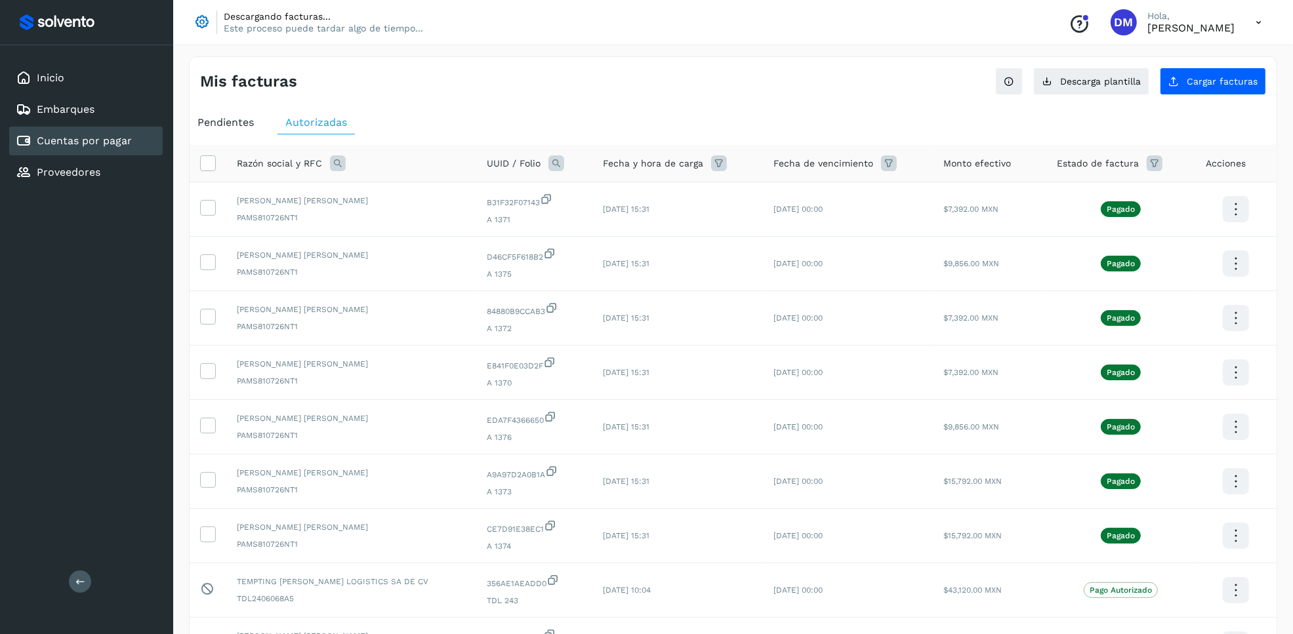
click at [226, 119] on span "Pendientes" at bounding box center [225, 122] width 56 height 12
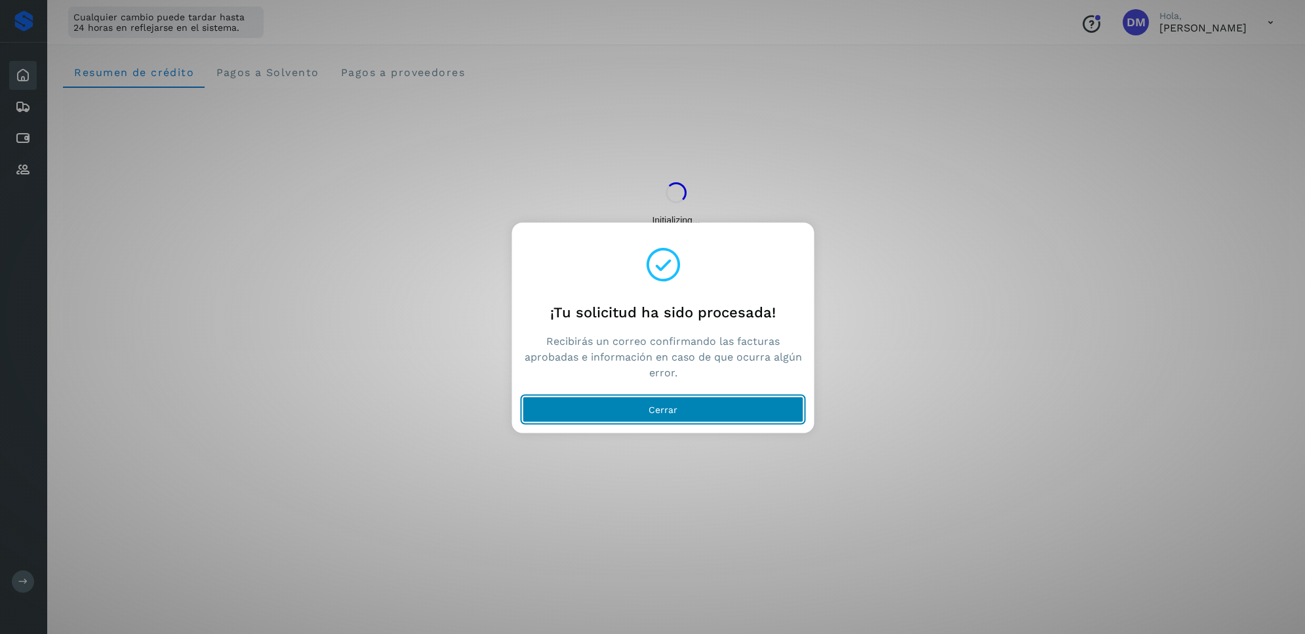
click at [638, 413] on button "Cerrar" at bounding box center [663, 409] width 281 height 26
